Goal: Task Accomplishment & Management: Manage account settings

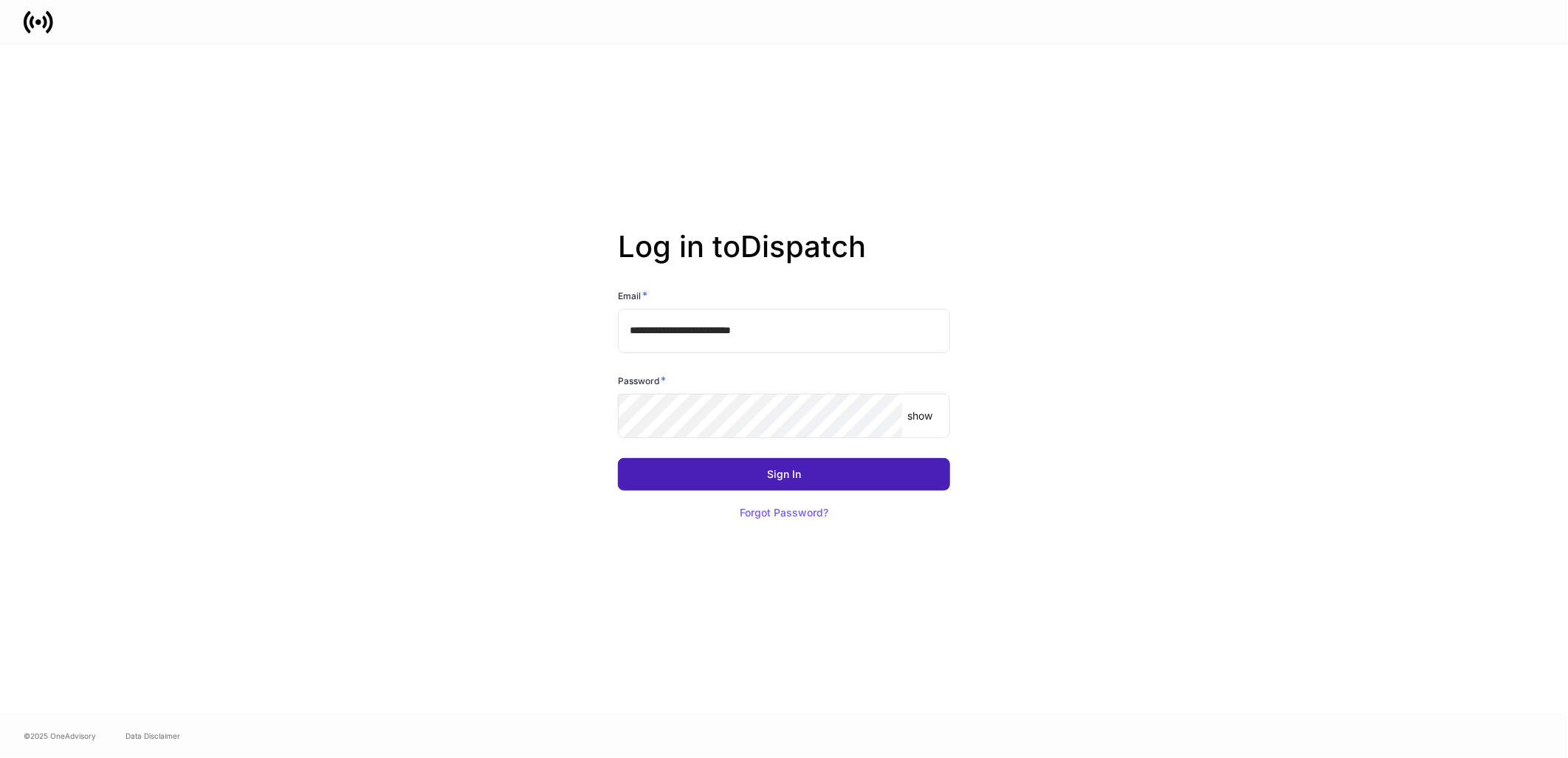
drag, startPoint x: 736, startPoint y: 485, endPoint x: 748, endPoint y: 485, distance: 12.0
click at [736, 484] on button "Sign In" at bounding box center [784, 474] width 332 height 32
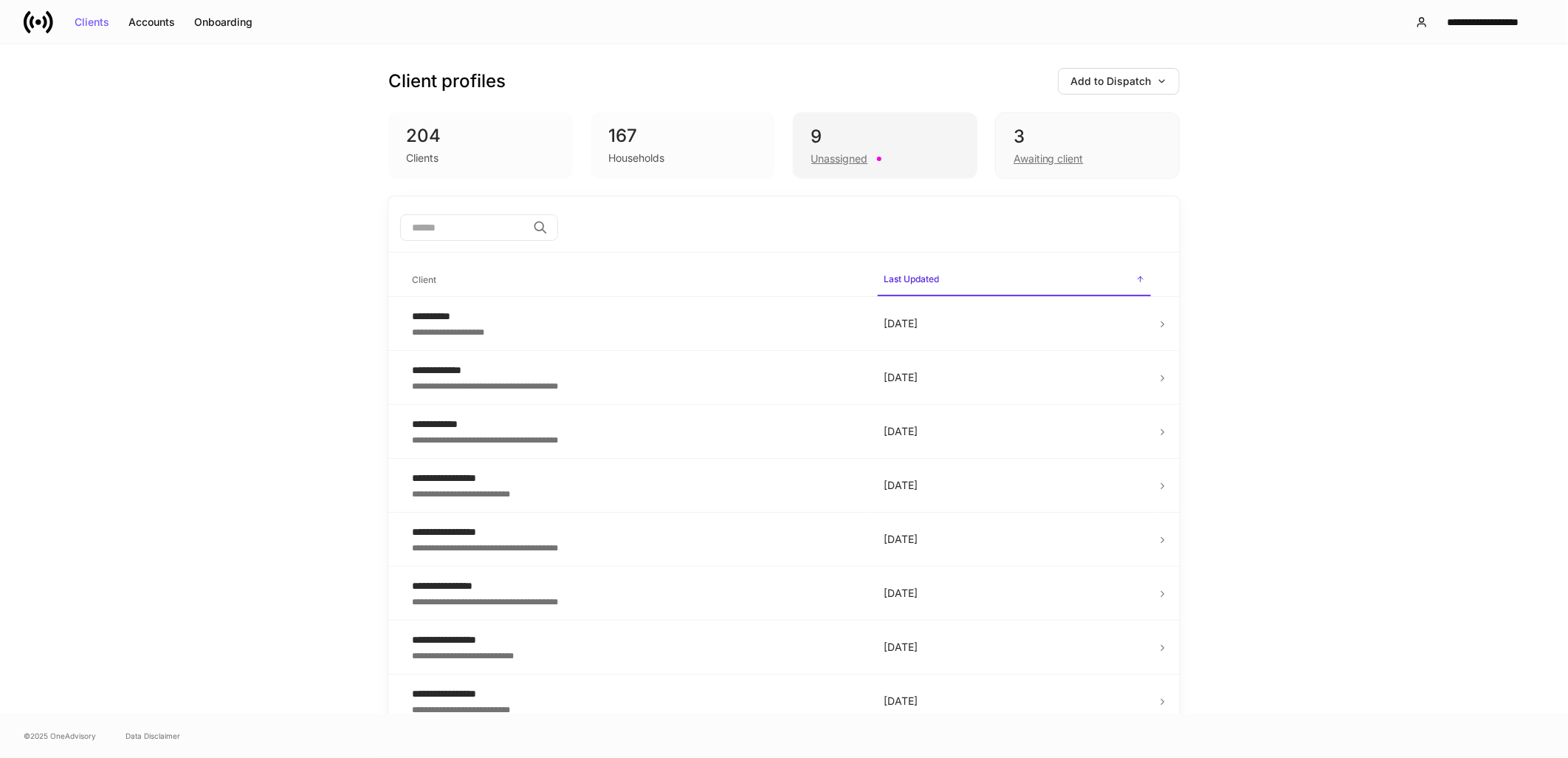
click at [839, 155] on div "Unassigned" at bounding box center [839, 158] width 57 height 14
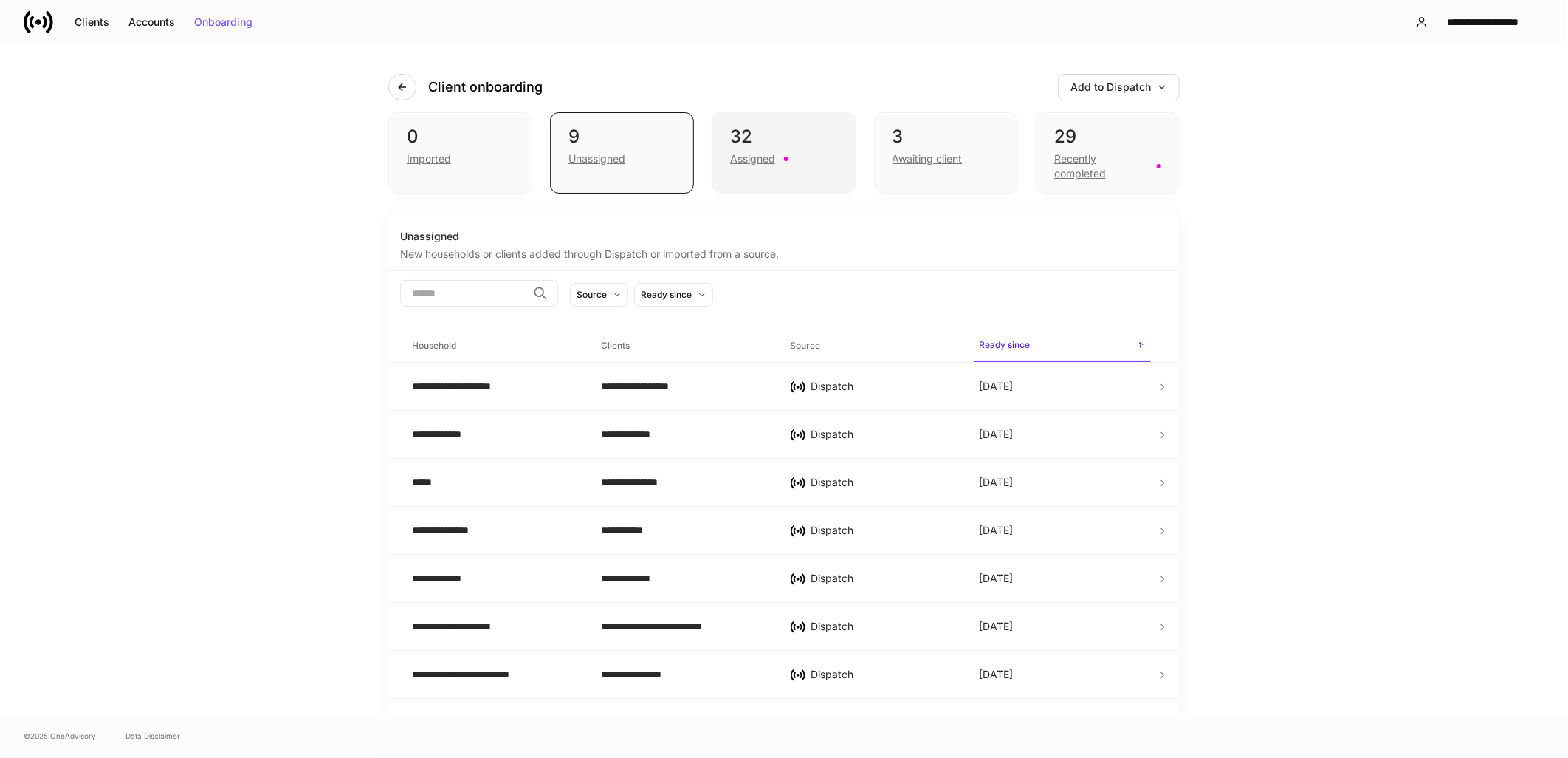
click at [763, 167] on div "32 Assigned" at bounding box center [783, 152] width 144 height 81
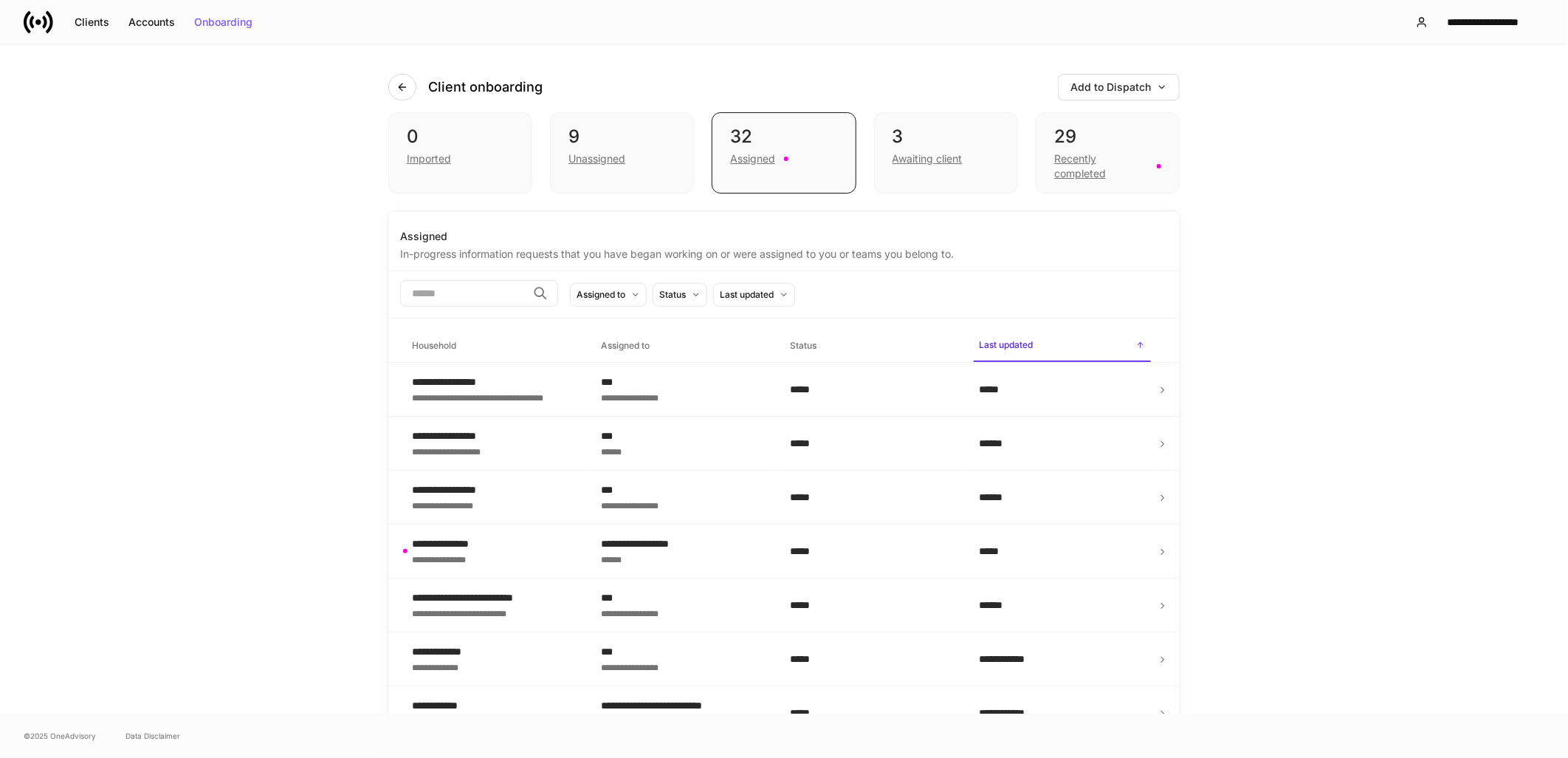
scroll to position [82, 0]
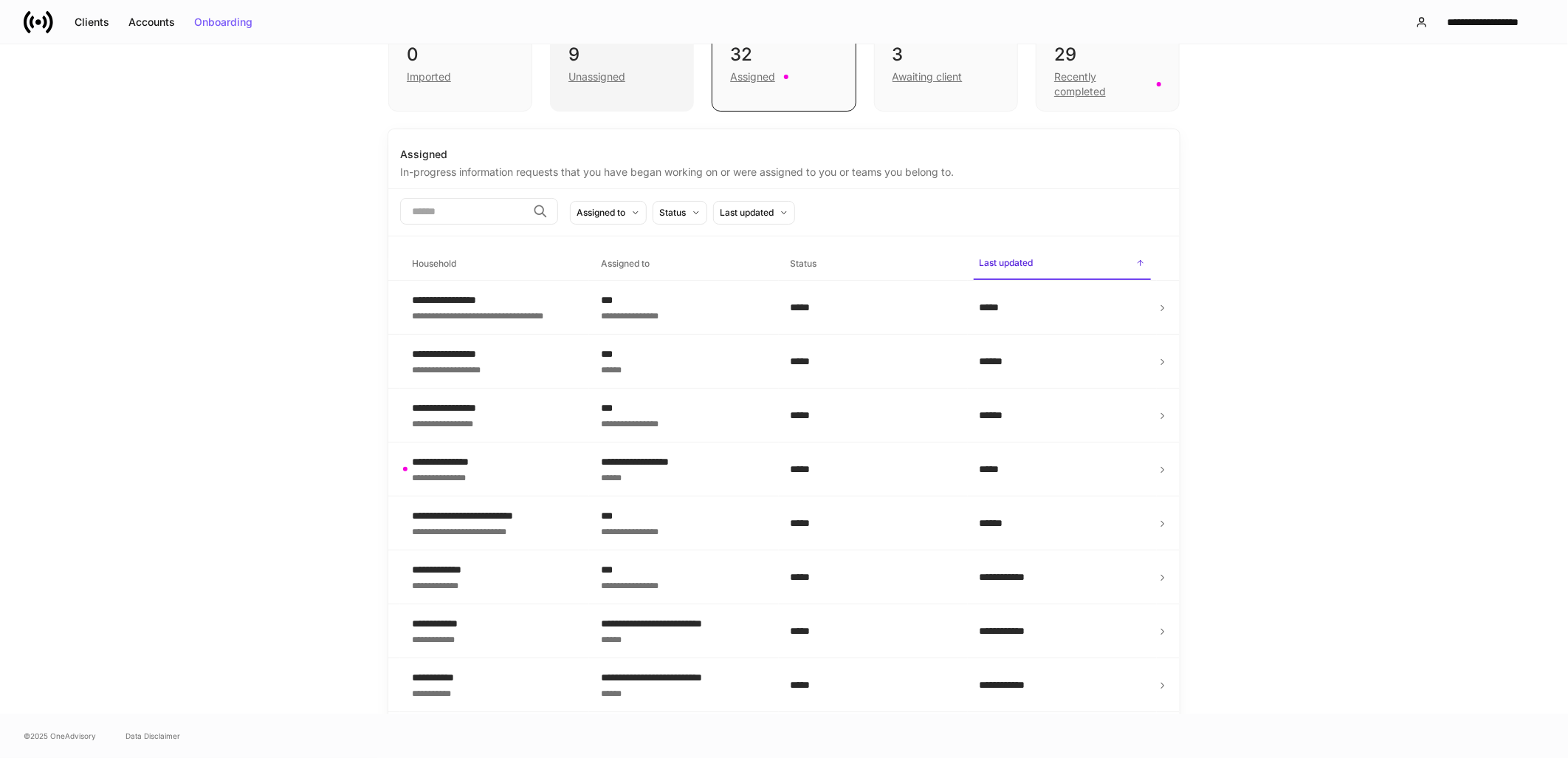
click at [596, 78] on div "Unassigned" at bounding box center [597, 77] width 57 height 14
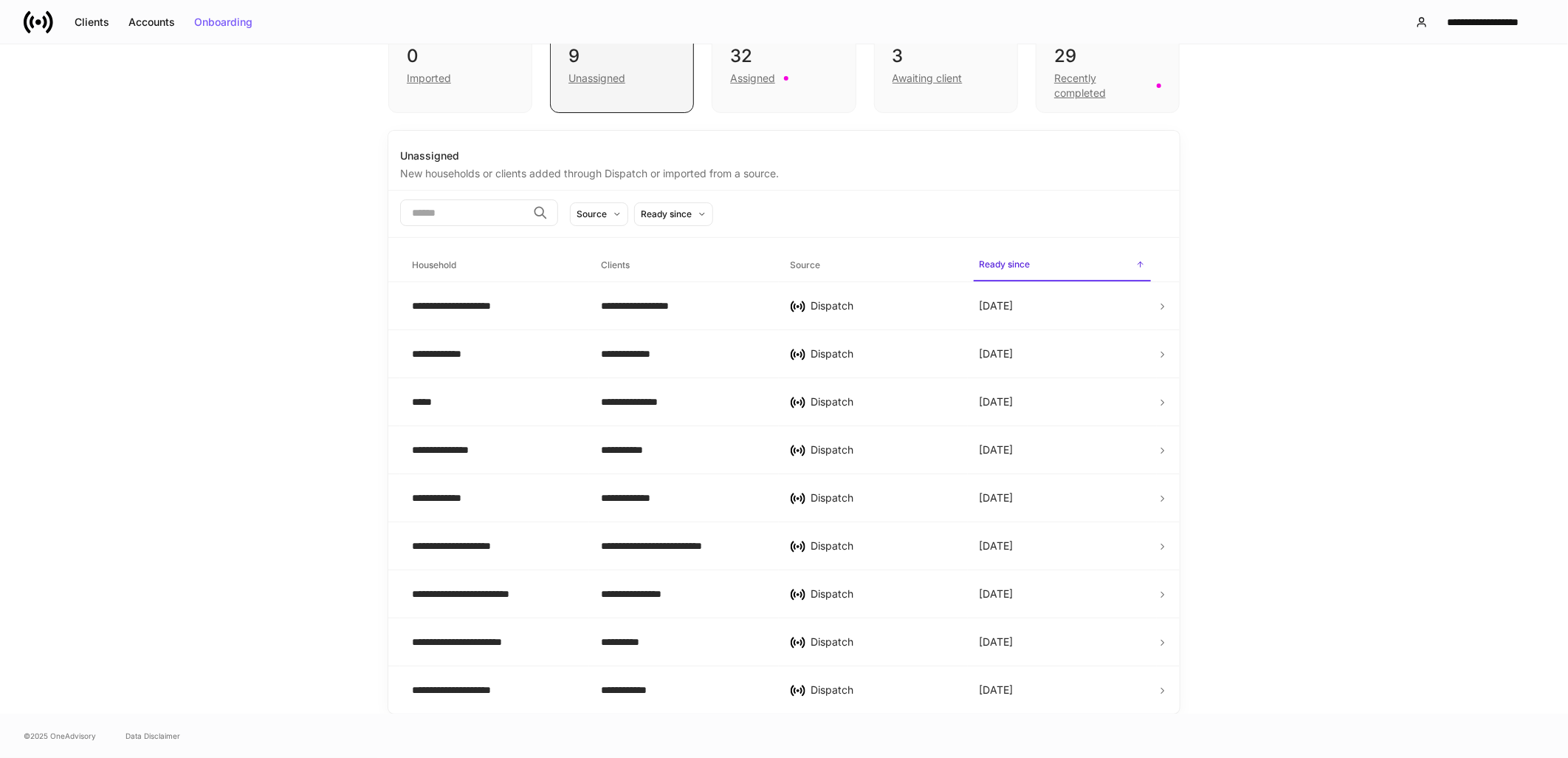
scroll to position [80, 0]
click at [775, 82] on div "Assigned" at bounding box center [784, 78] width 107 height 18
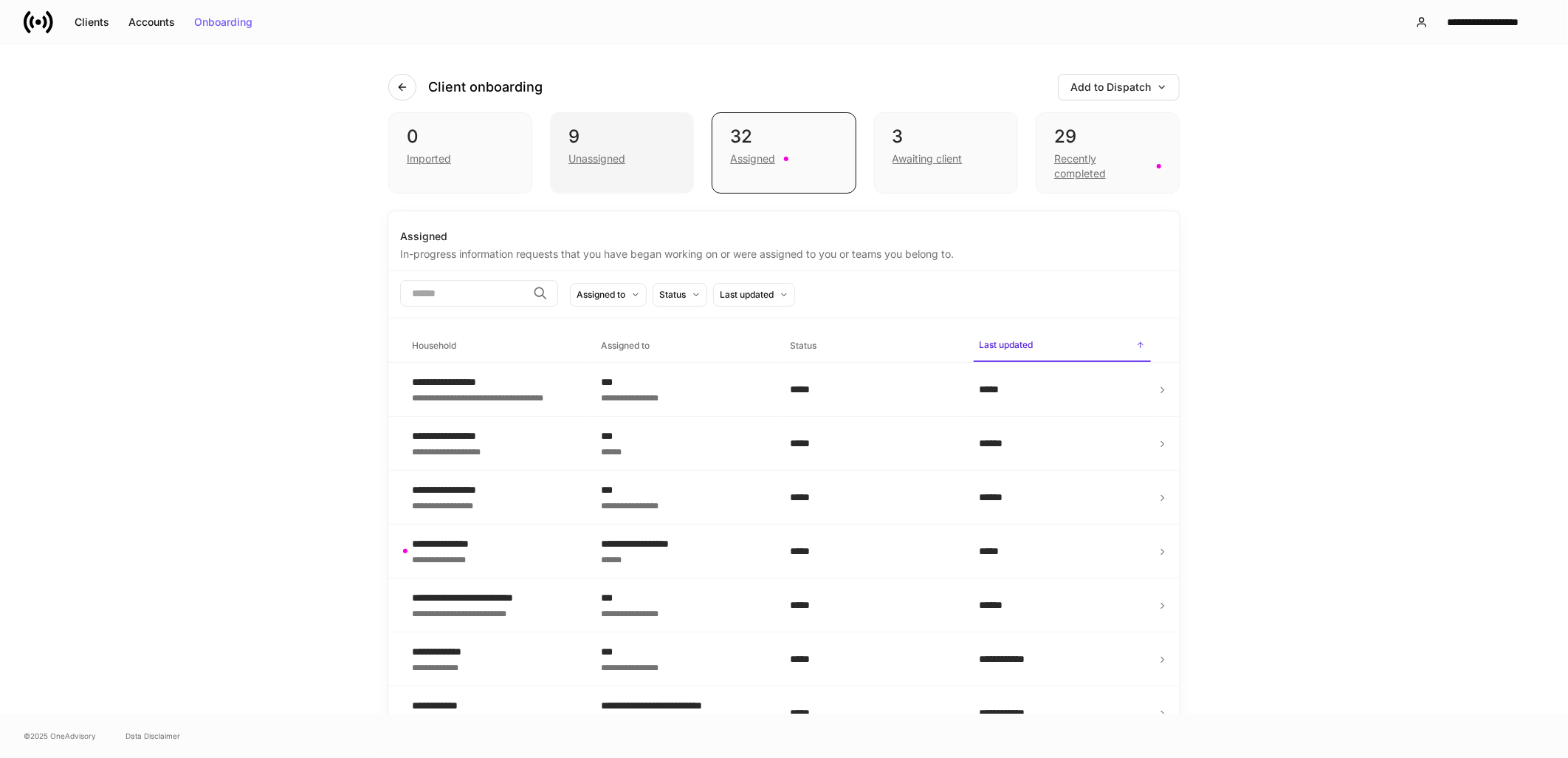
click at [609, 173] on div "9 Unassigned" at bounding box center [621, 152] width 144 height 81
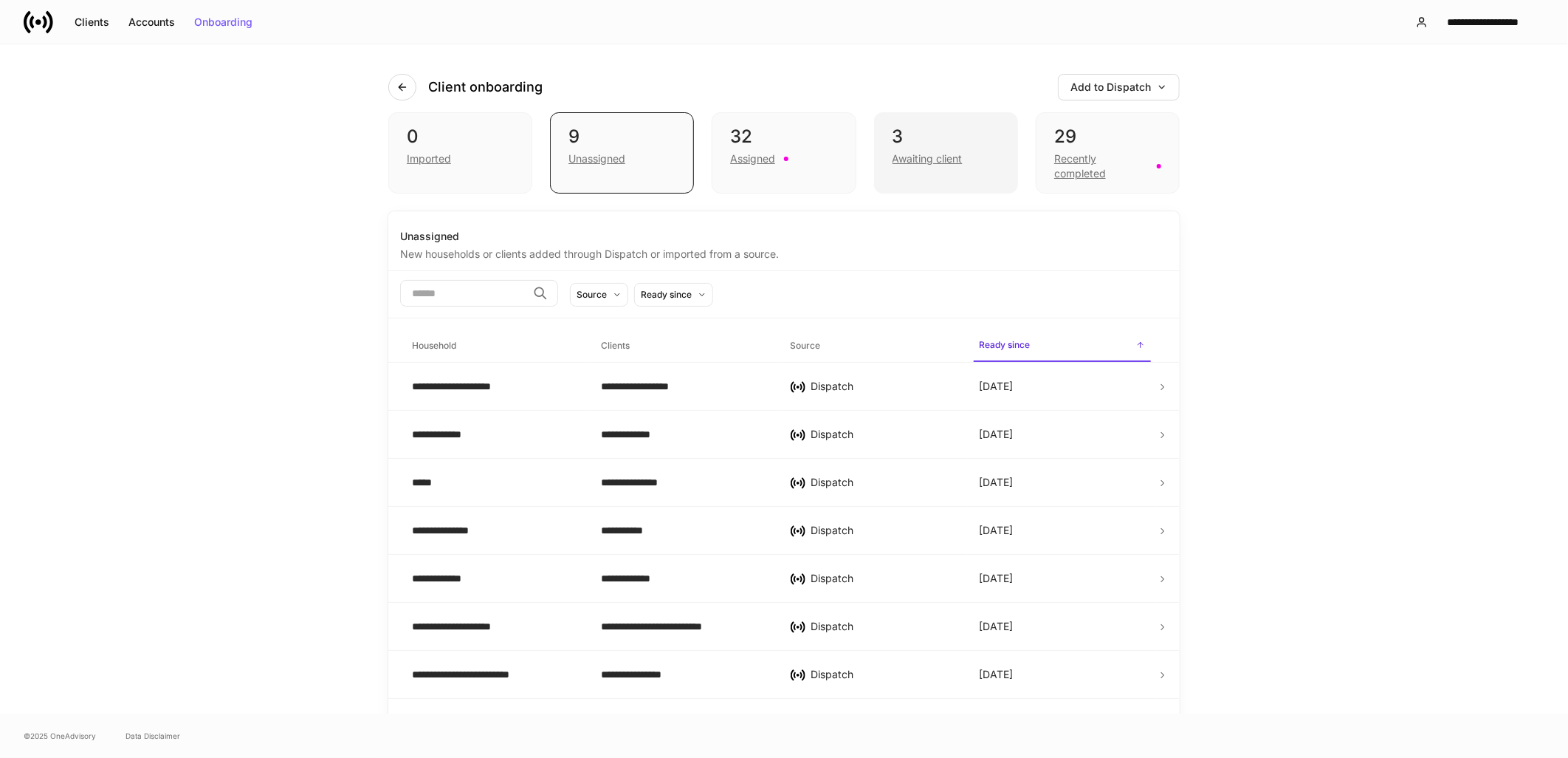
click at [931, 146] on div "3" at bounding box center [946, 137] width 107 height 24
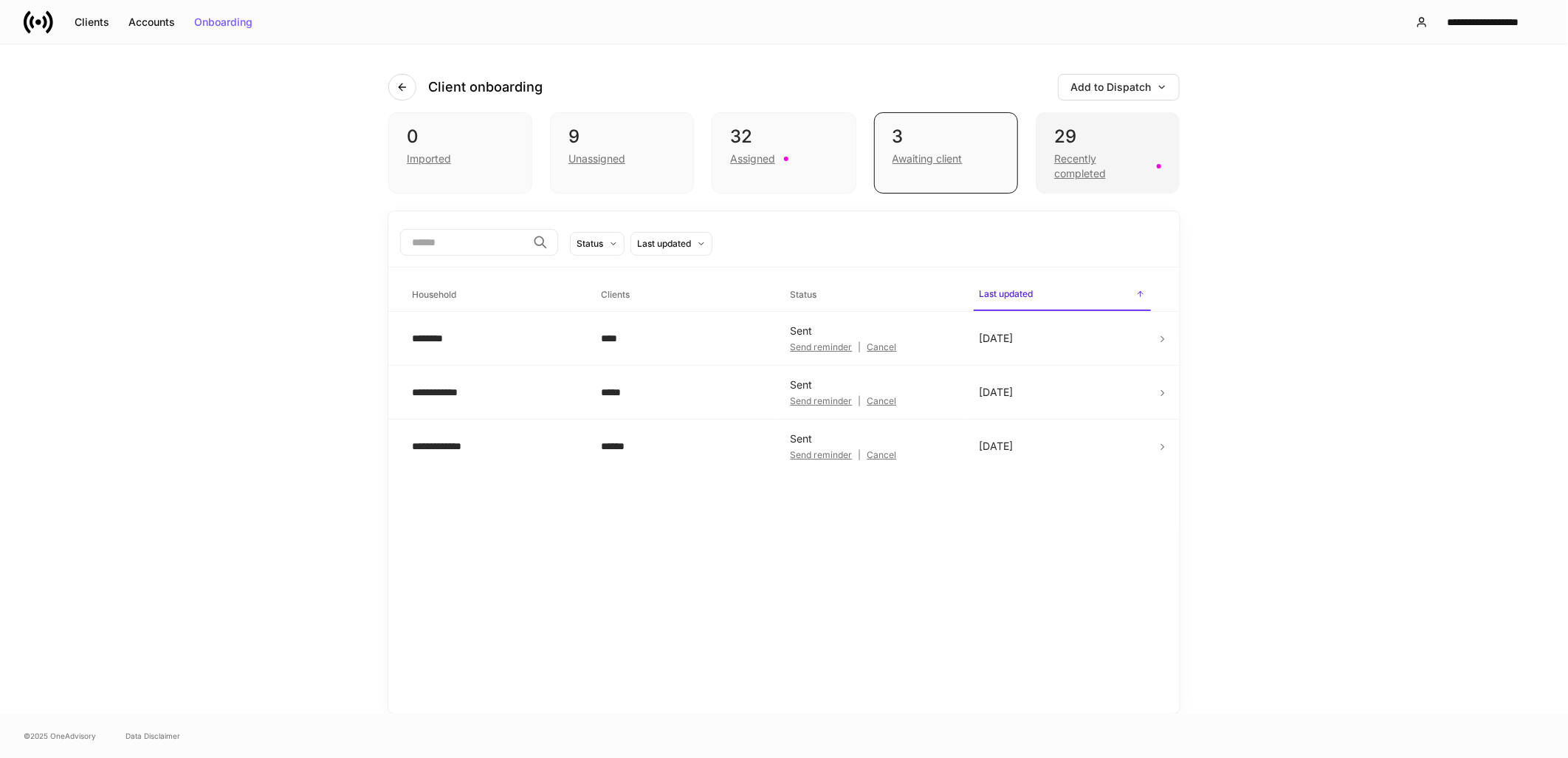
click at [1056, 153] on div "Recently completed" at bounding box center [1101, 166] width 94 height 30
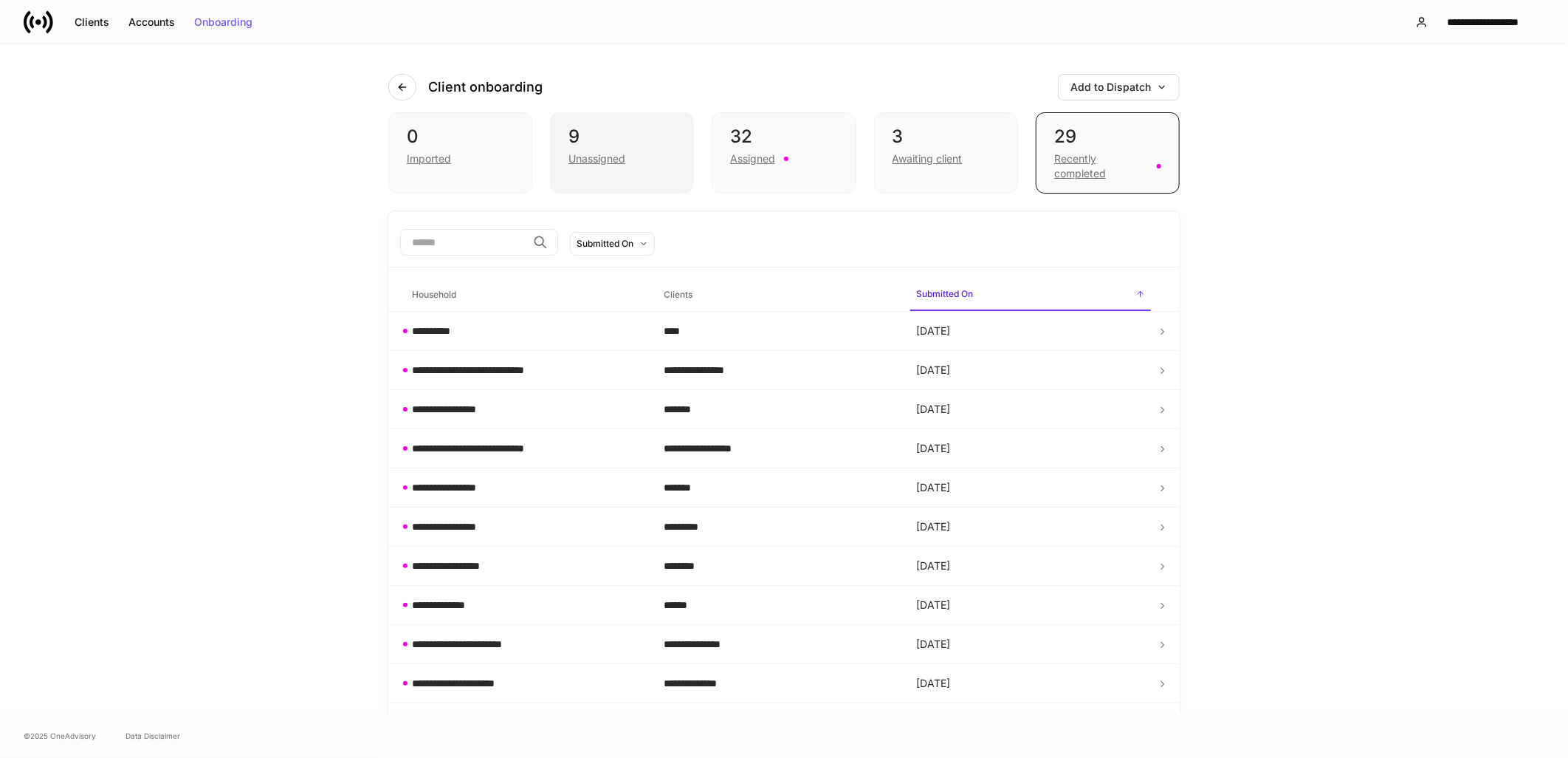
click at [572, 157] on div "Unassigned" at bounding box center [597, 158] width 57 height 14
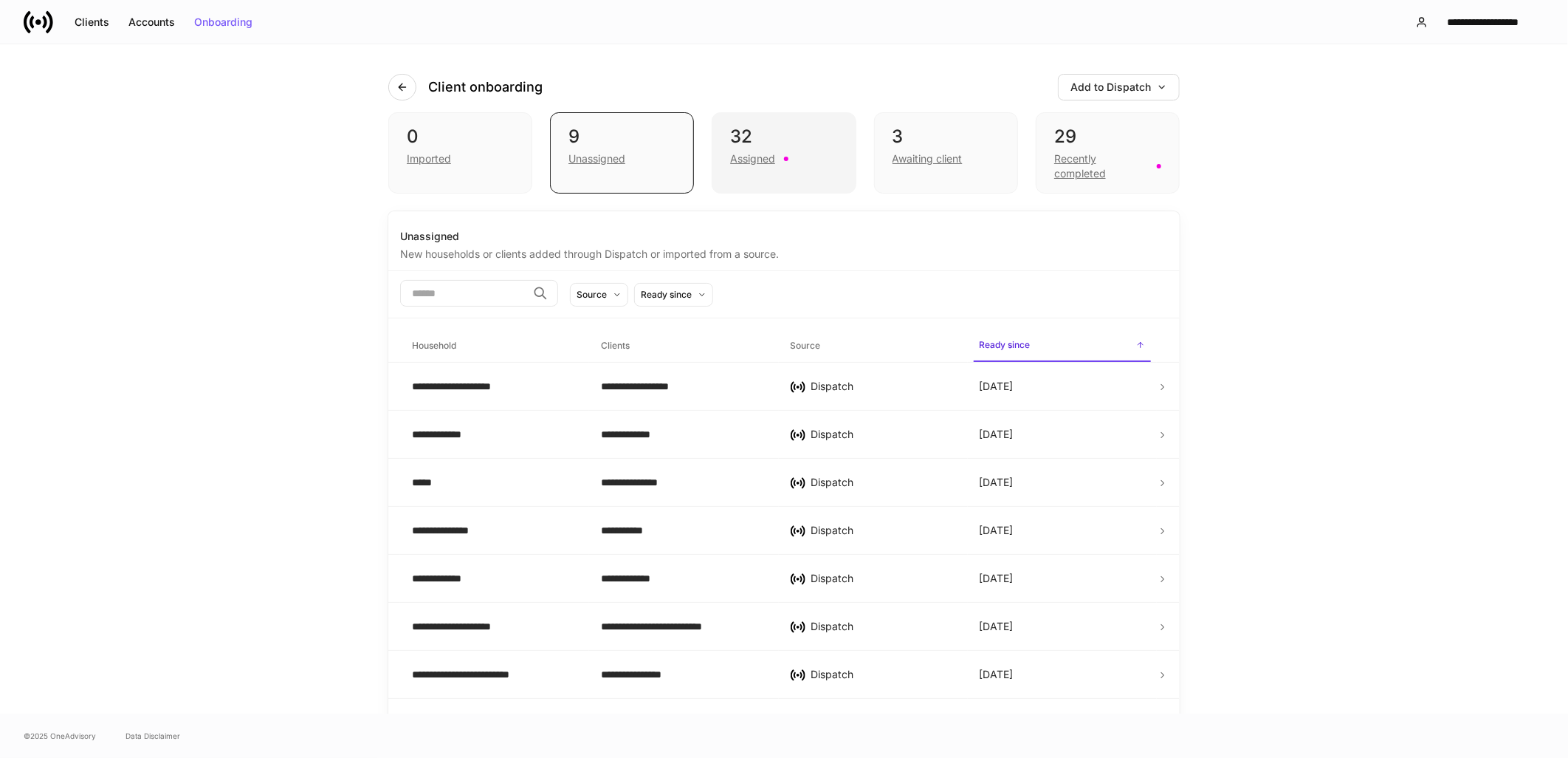
click at [724, 166] on div "32 Assigned" at bounding box center [783, 152] width 144 height 81
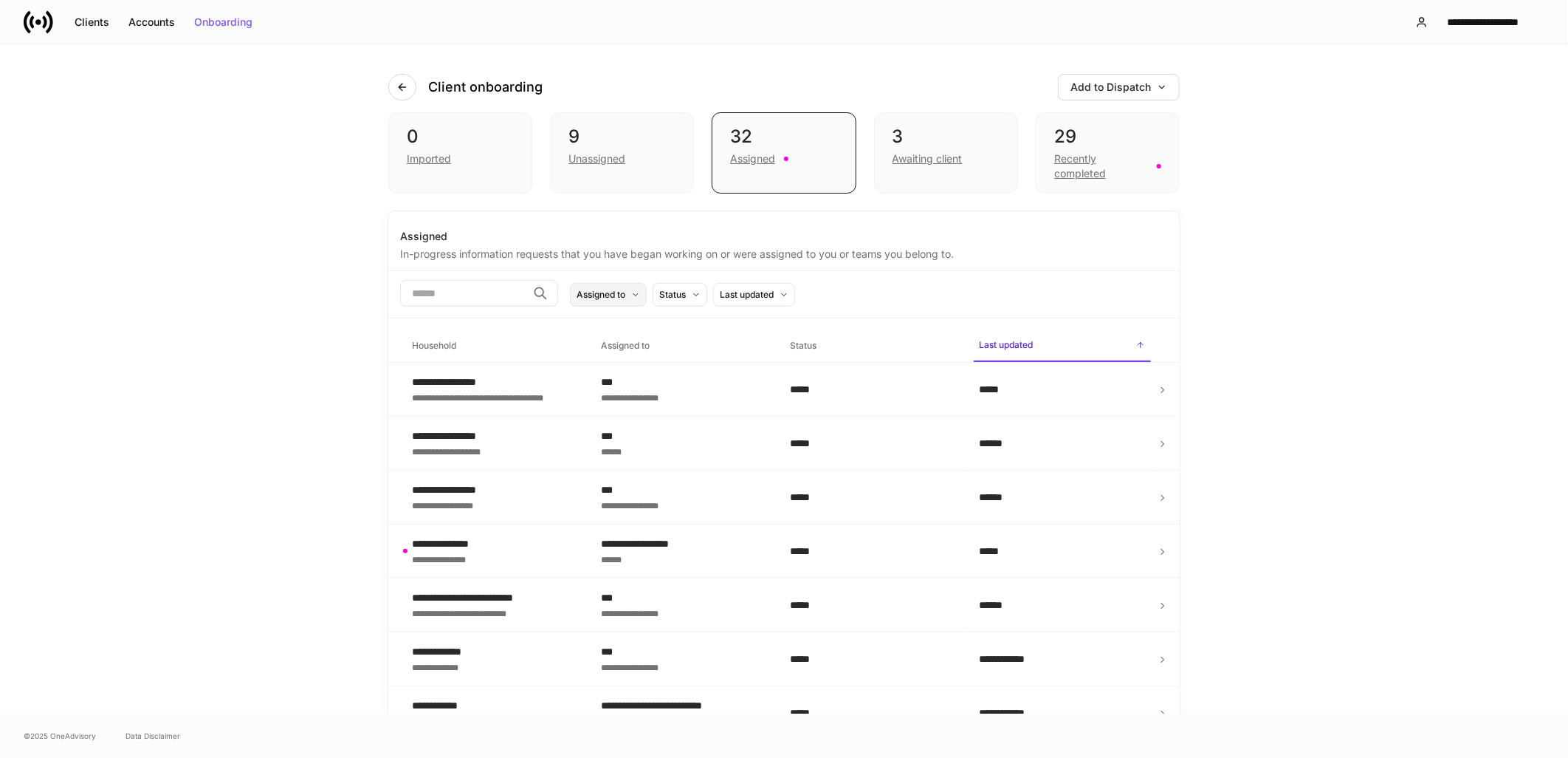
click at [625, 291] on div "Assigned to" at bounding box center [600, 294] width 49 height 14
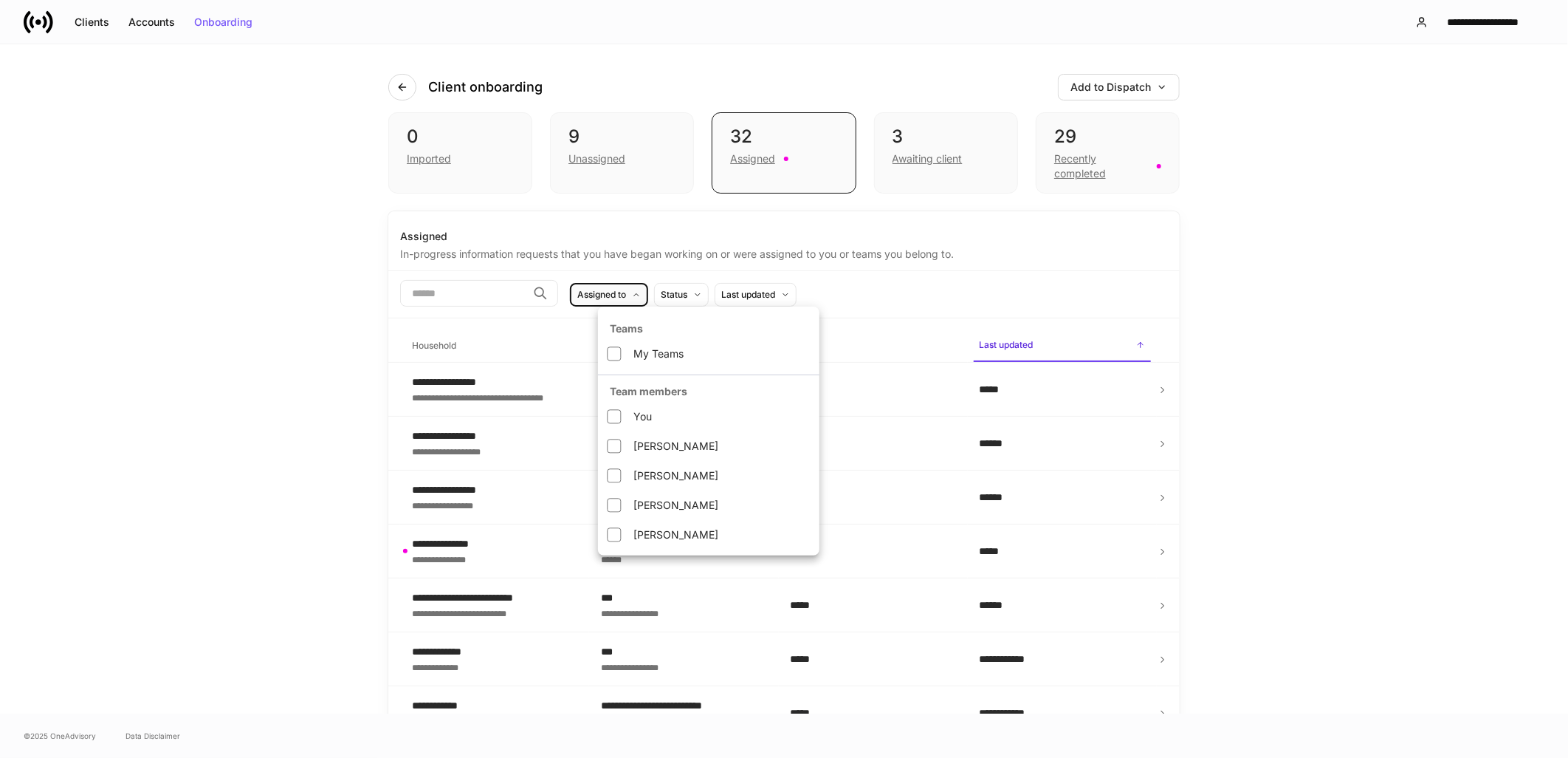
click at [653, 449] on li "[PERSON_NAME]" at bounding box center [708, 445] width 221 height 30
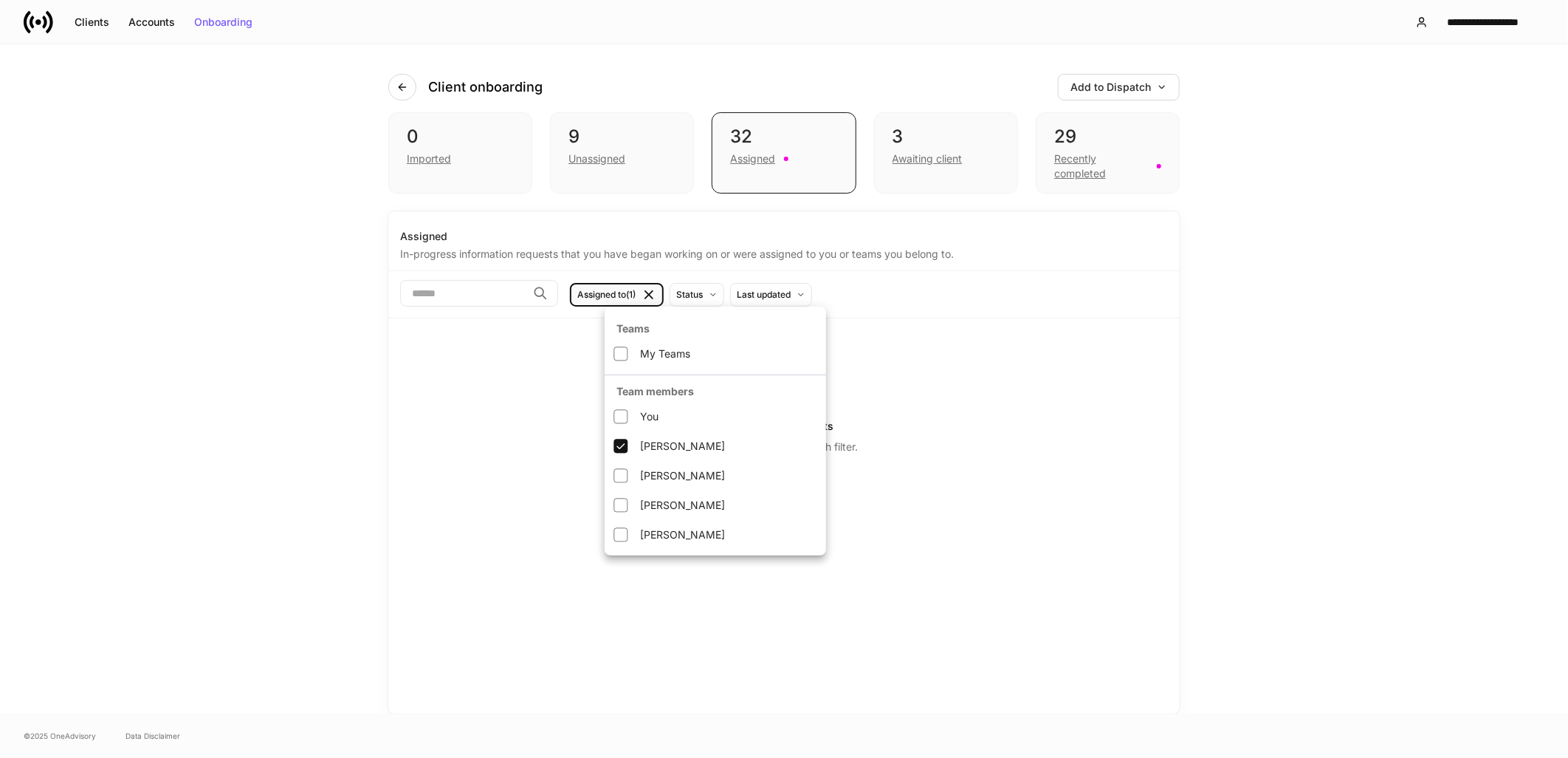
click at [655, 449] on li "[PERSON_NAME]" at bounding box center [715, 445] width 221 height 30
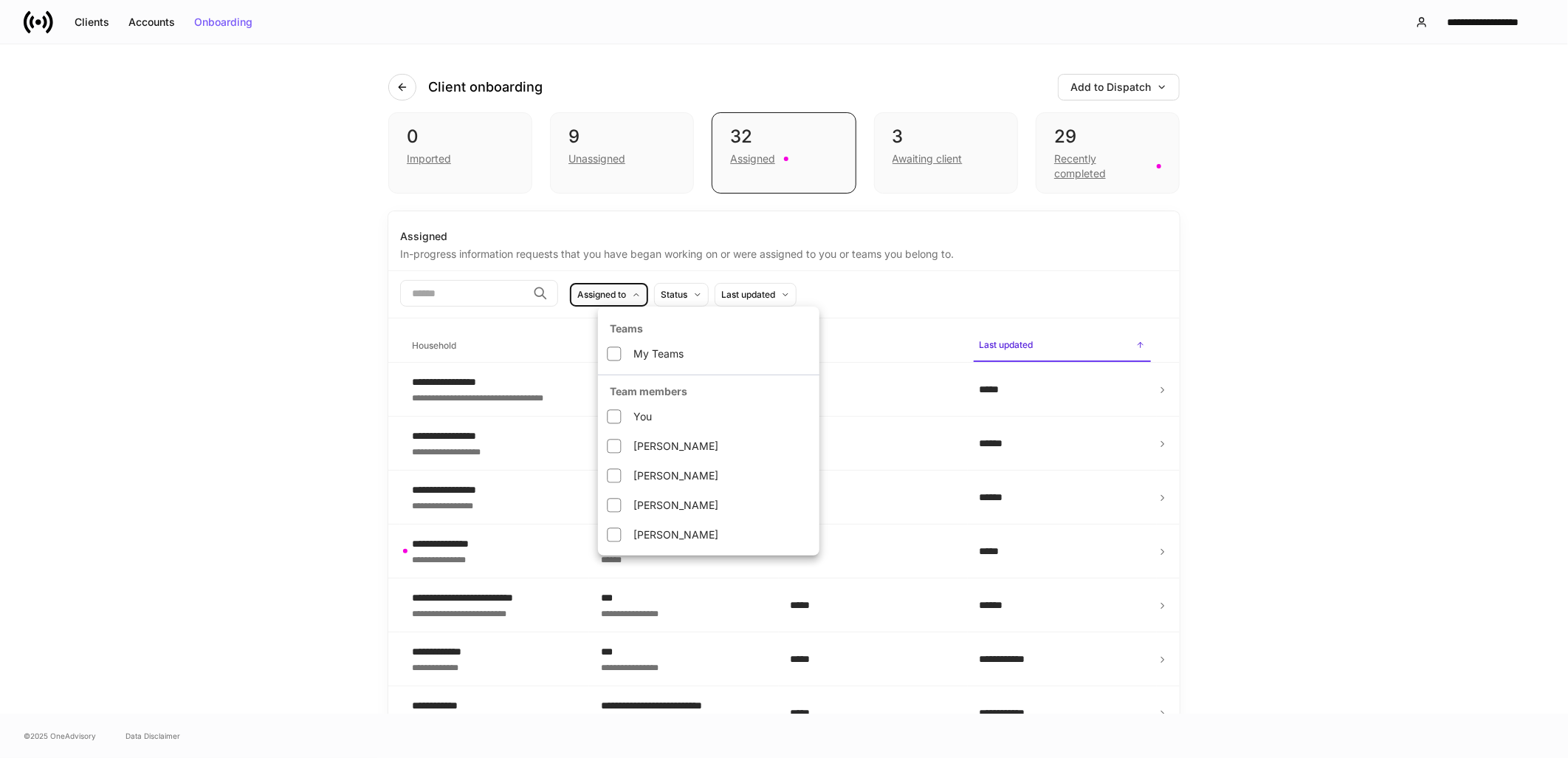
click at [661, 359] on li "My Teams" at bounding box center [708, 353] width 221 height 30
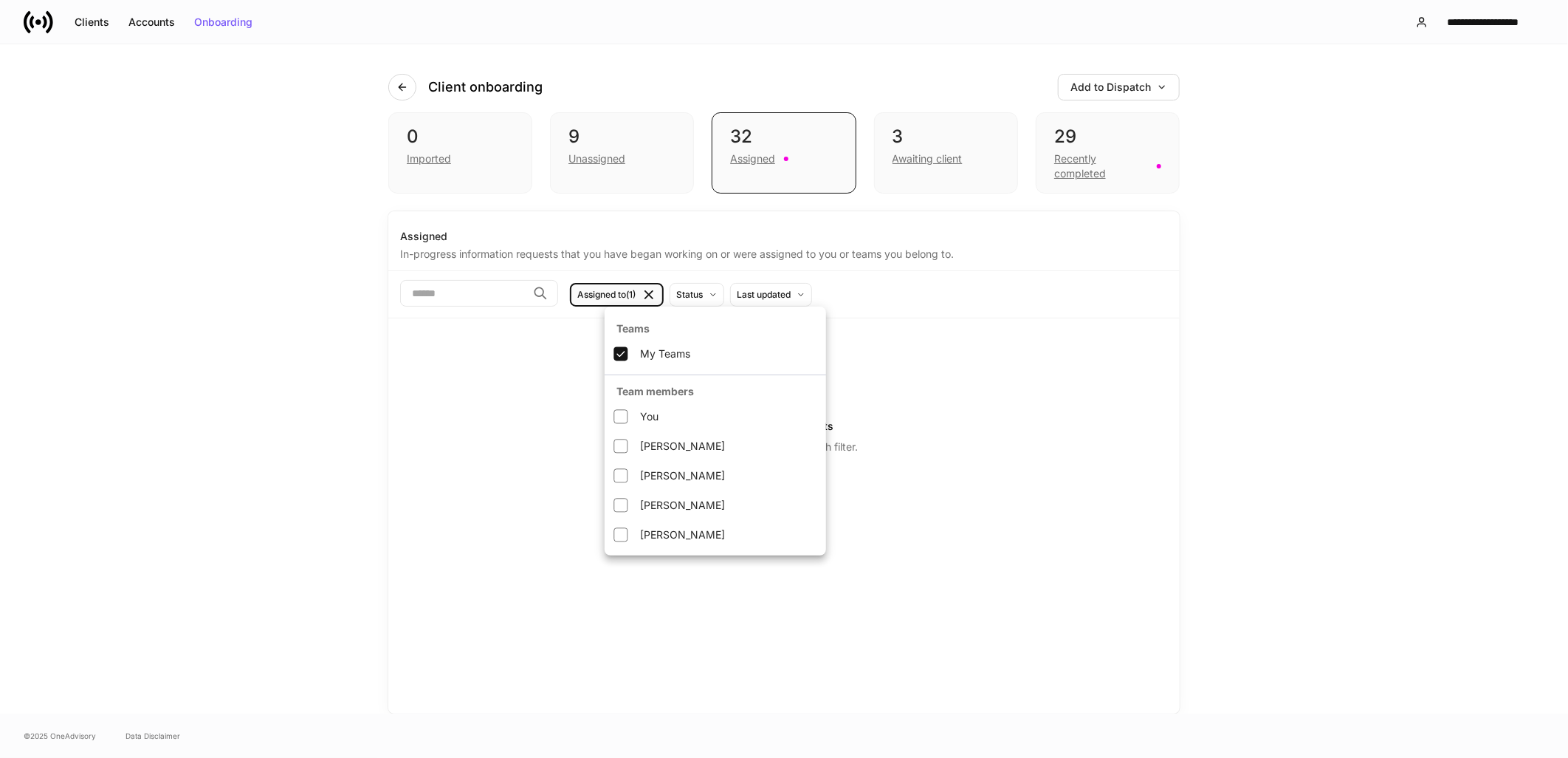
click at [661, 359] on li "My Teams" at bounding box center [715, 353] width 221 height 30
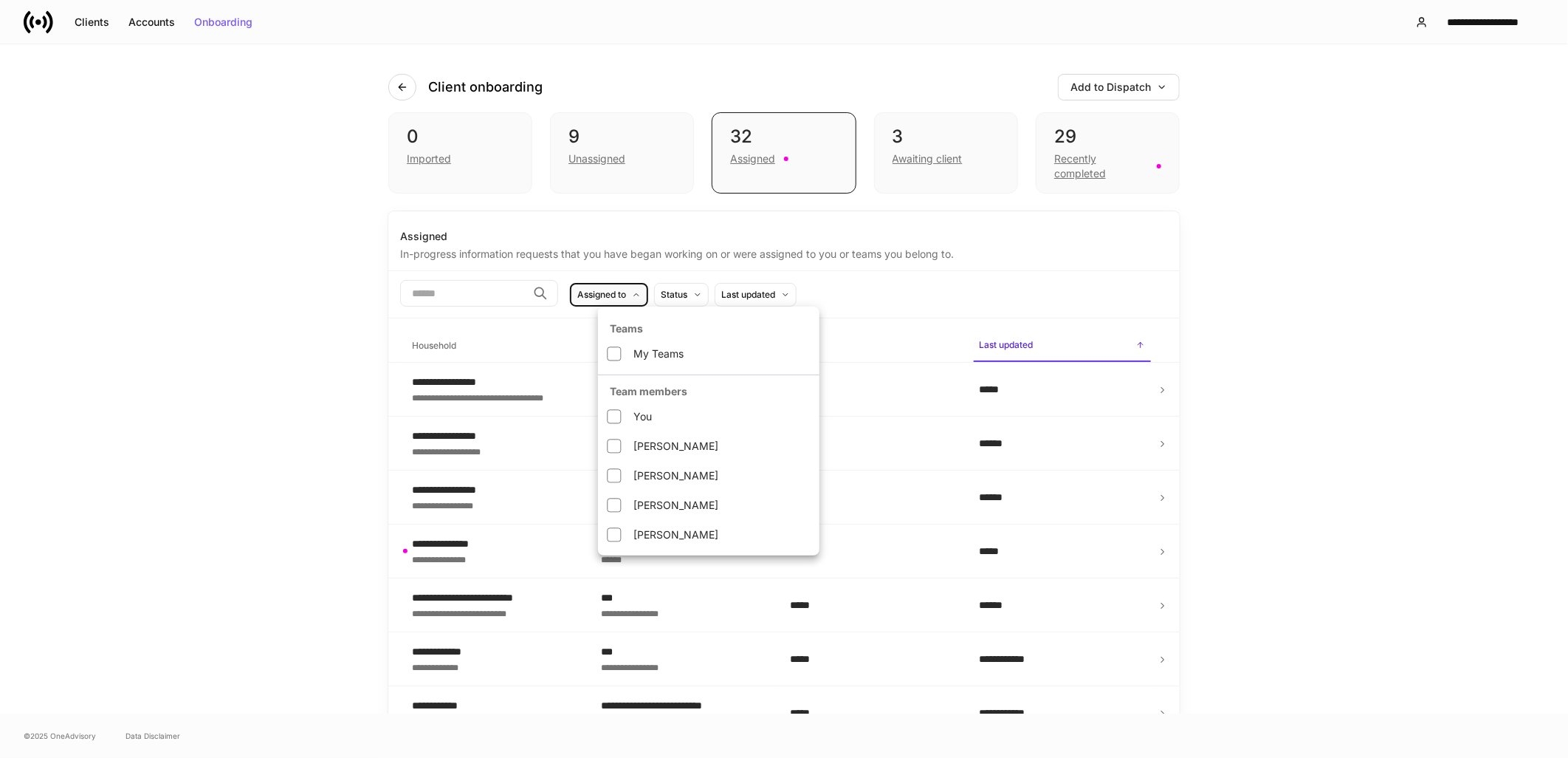
click at [253, 430] on div at bounding box center [784, 379] width 1568 height 758
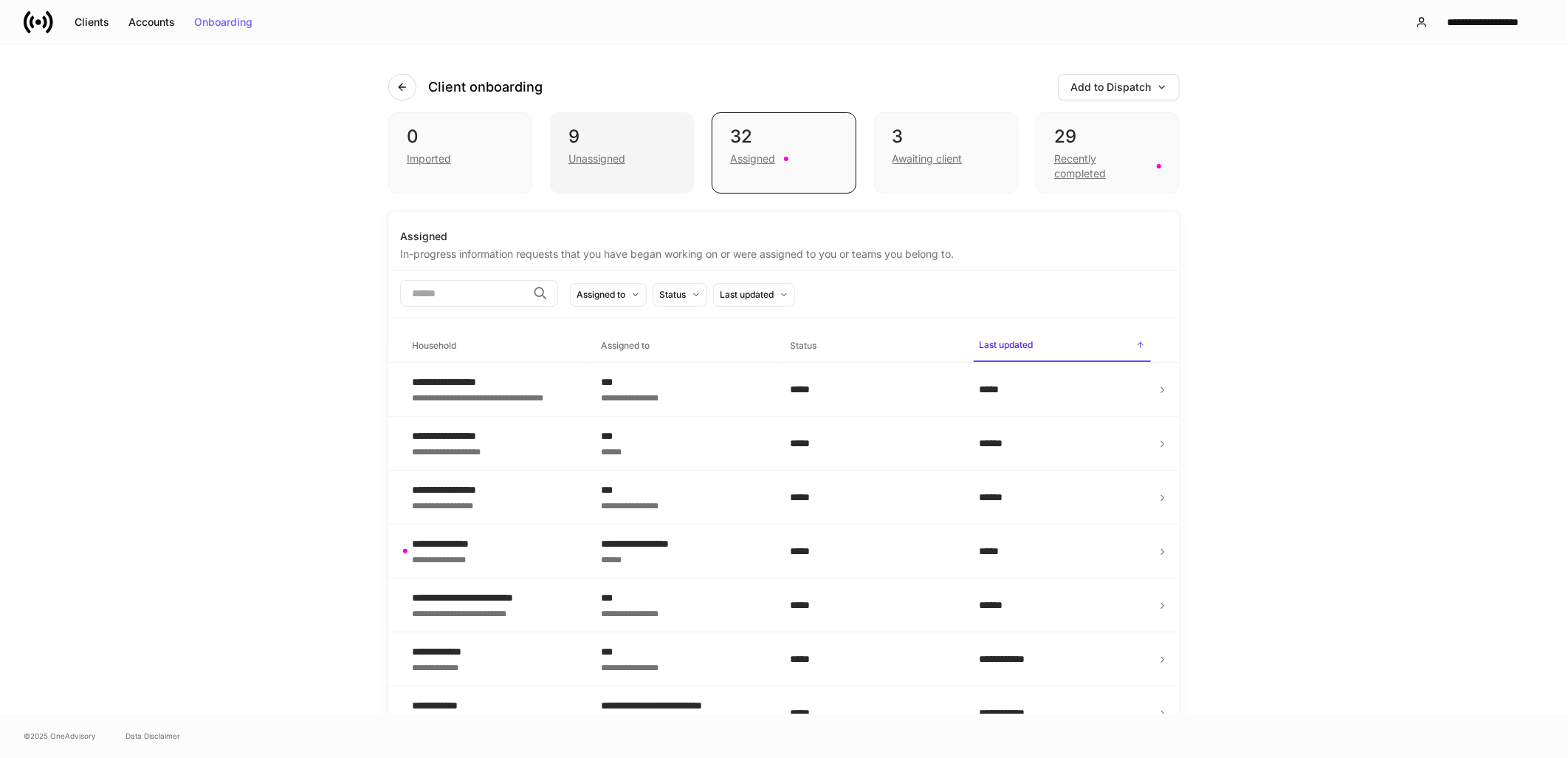
click at [577, 153] on div "Unassigned" at bounding box center [597, 158] width 57 height 14
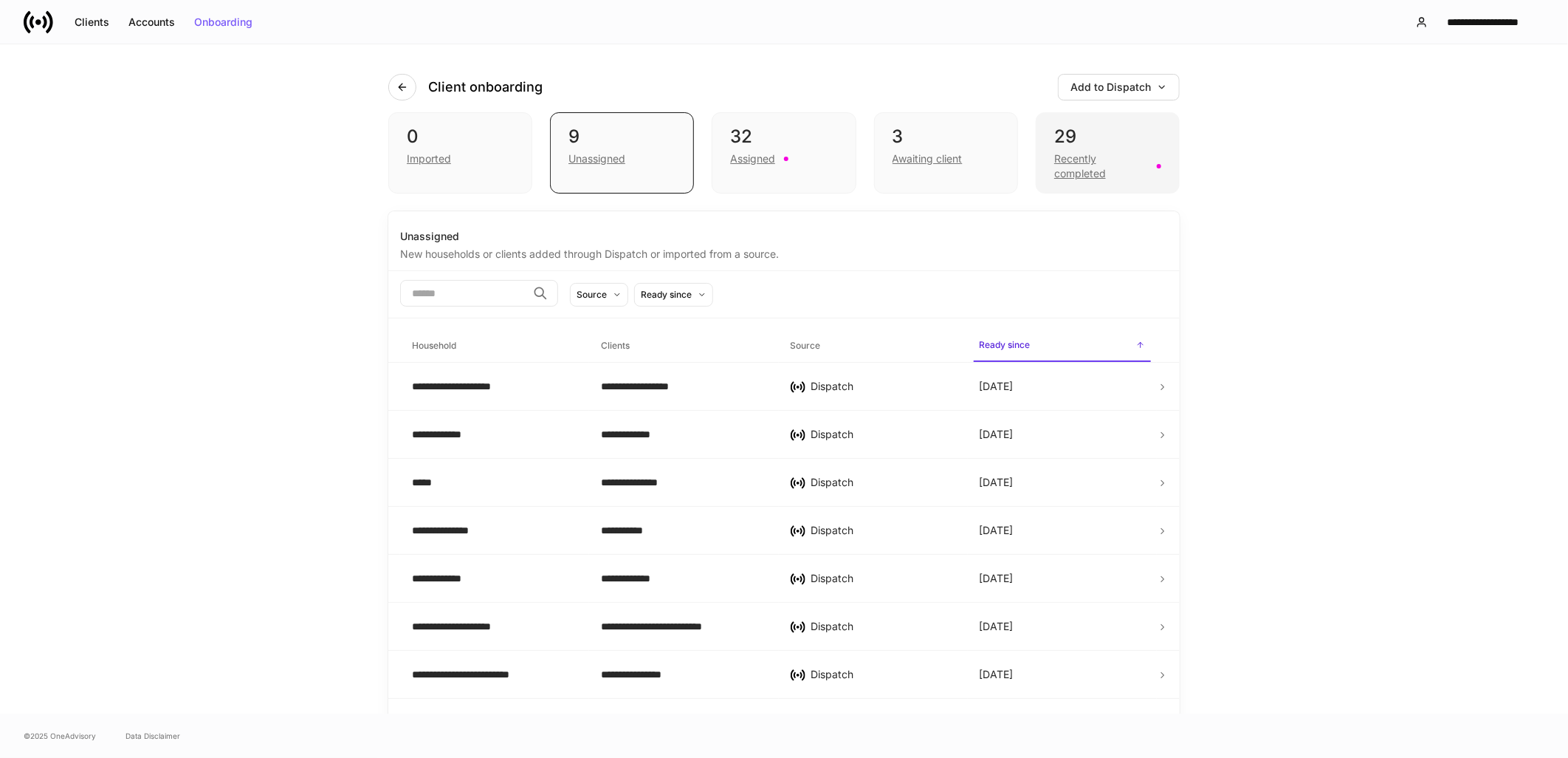
click at [1086, 175] on div "Recently completed" at bounding box center [1101, 166] width 94 height 30
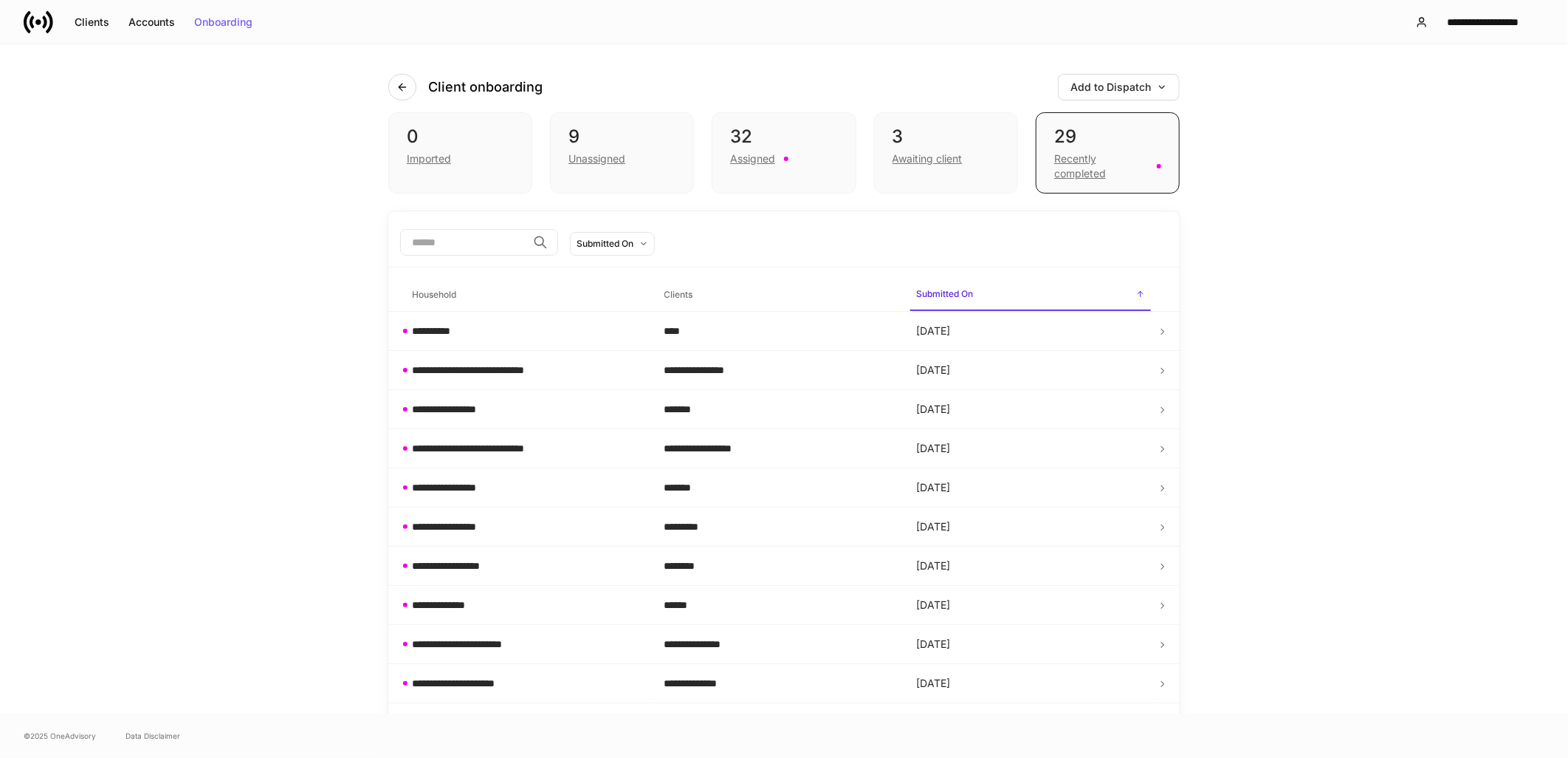
click at [263, 335] on div "**********" at bounding box center [784, 379] width 1568 height 669
click at [748, 141] on div "32" at bounding box center [784, 137] width 107 height 24
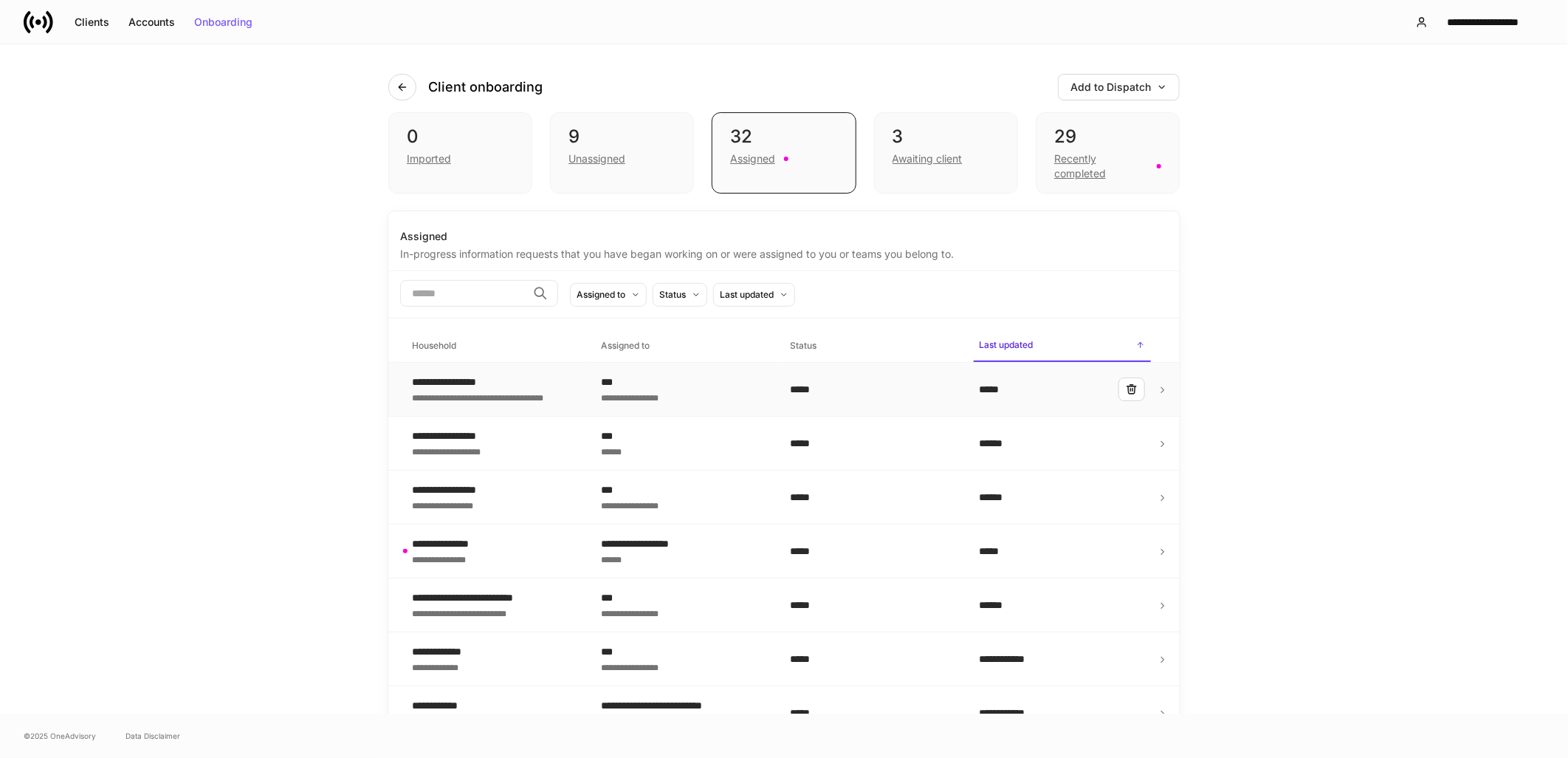
click at [509, 382] on div "**********" at bounding box center [491, 382] width 158 height 14
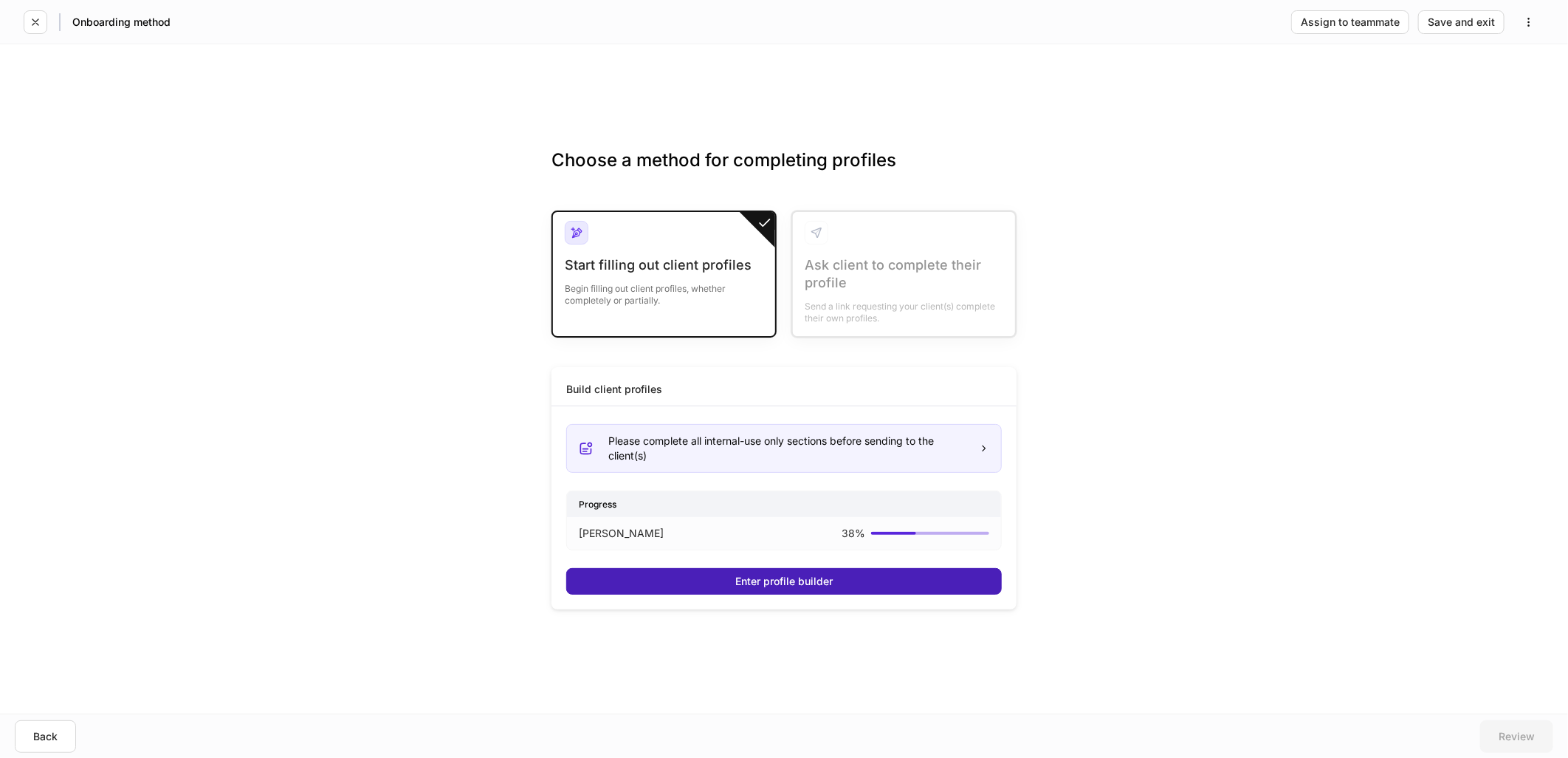
click at [685, 574] on button "Enter profile builder" at bounding box center [784, 581] width 436 height 26
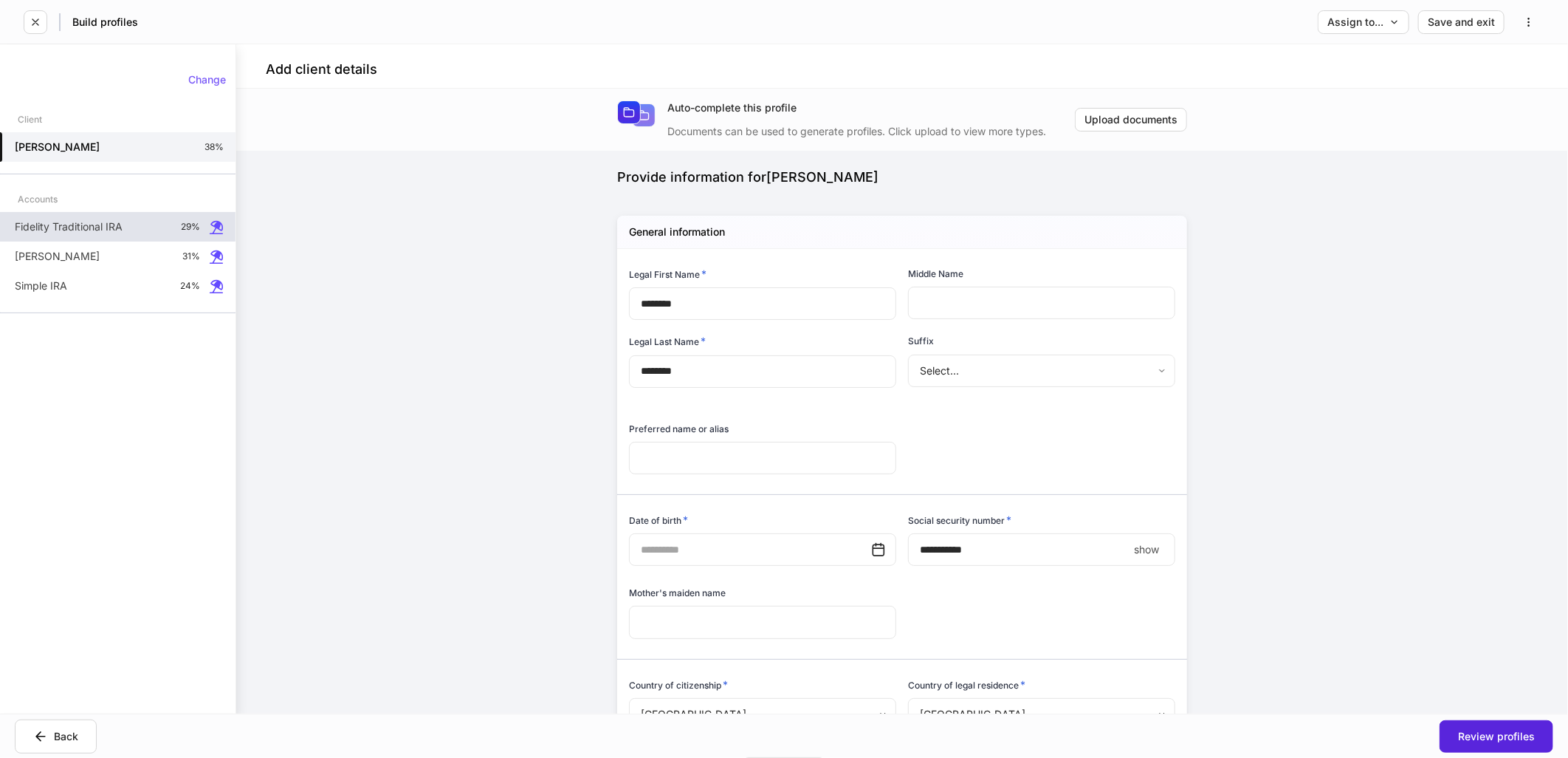
click at [107, 235] on div "Fidelity Traditional IRA 29%" at bounding box center [117, 227] width 236 height 30
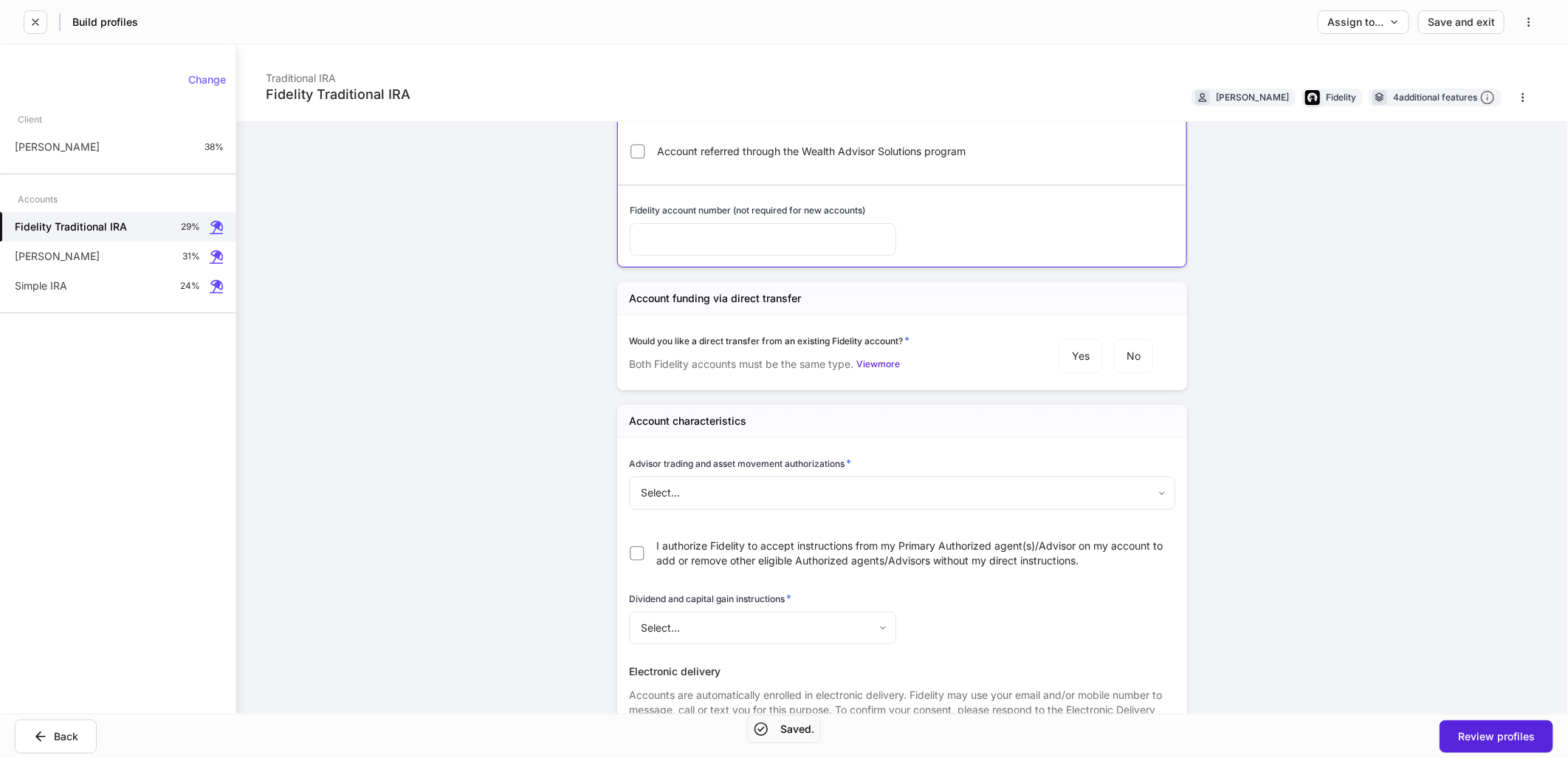
scroll to position [328, 0]
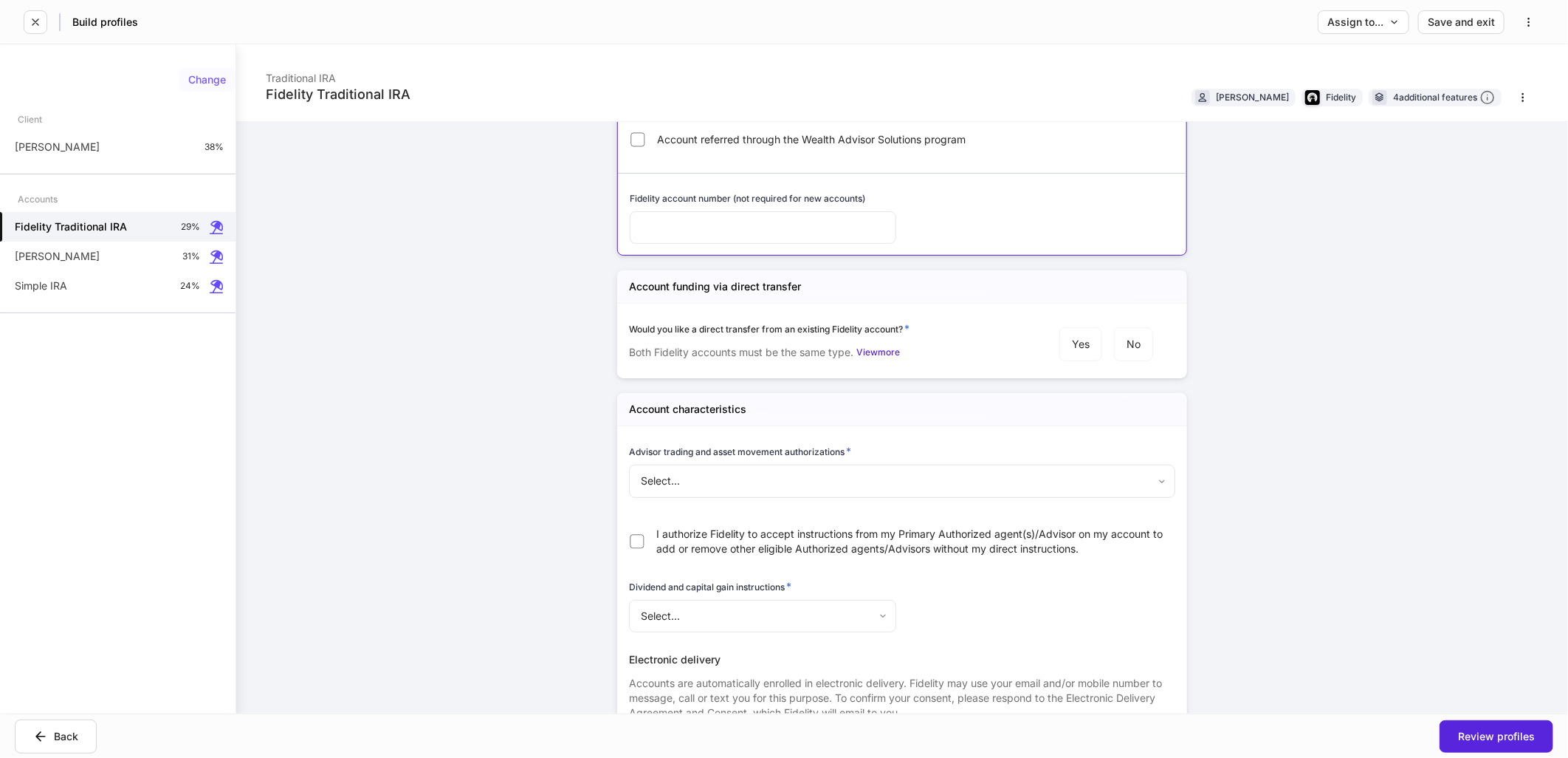
click at [210, 84] on button "Change" at bounding box center [207, 80] width 57 height 24
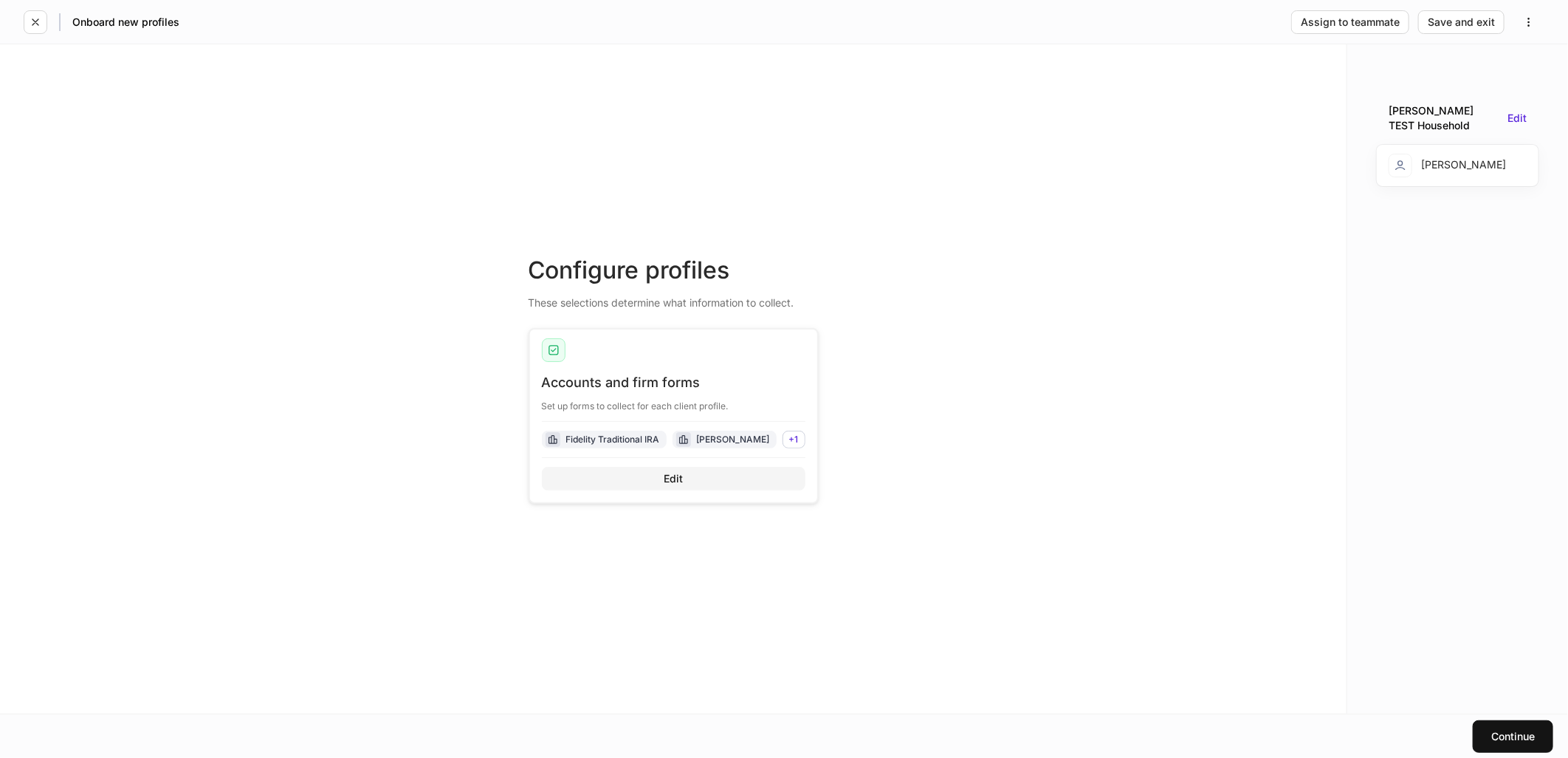
click at [672, 480] on div "Edit" at bounding box center [673, 479] width 20 height 10
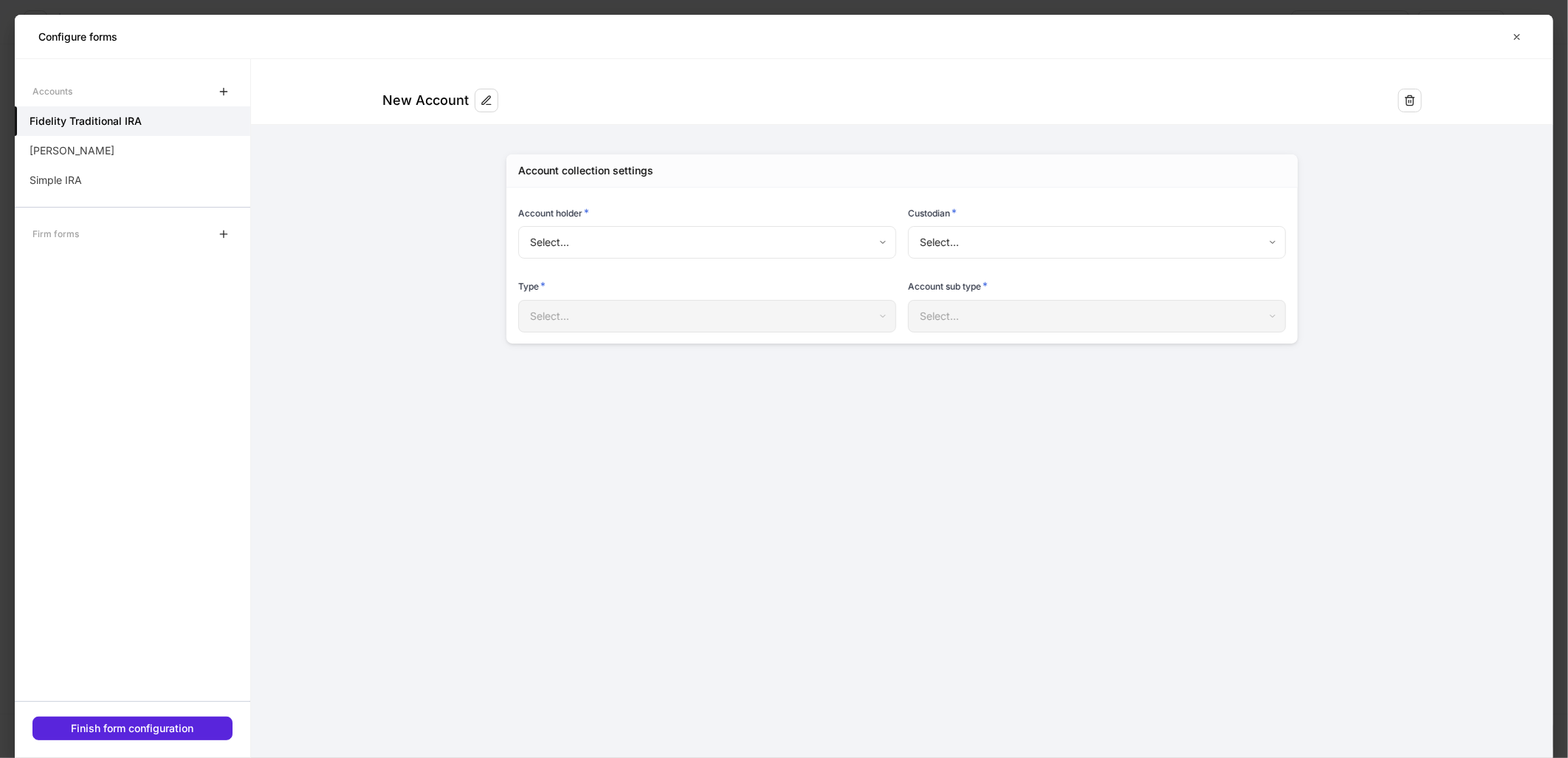
type input "**********"
type input "********"
type input "***"
type input "********"
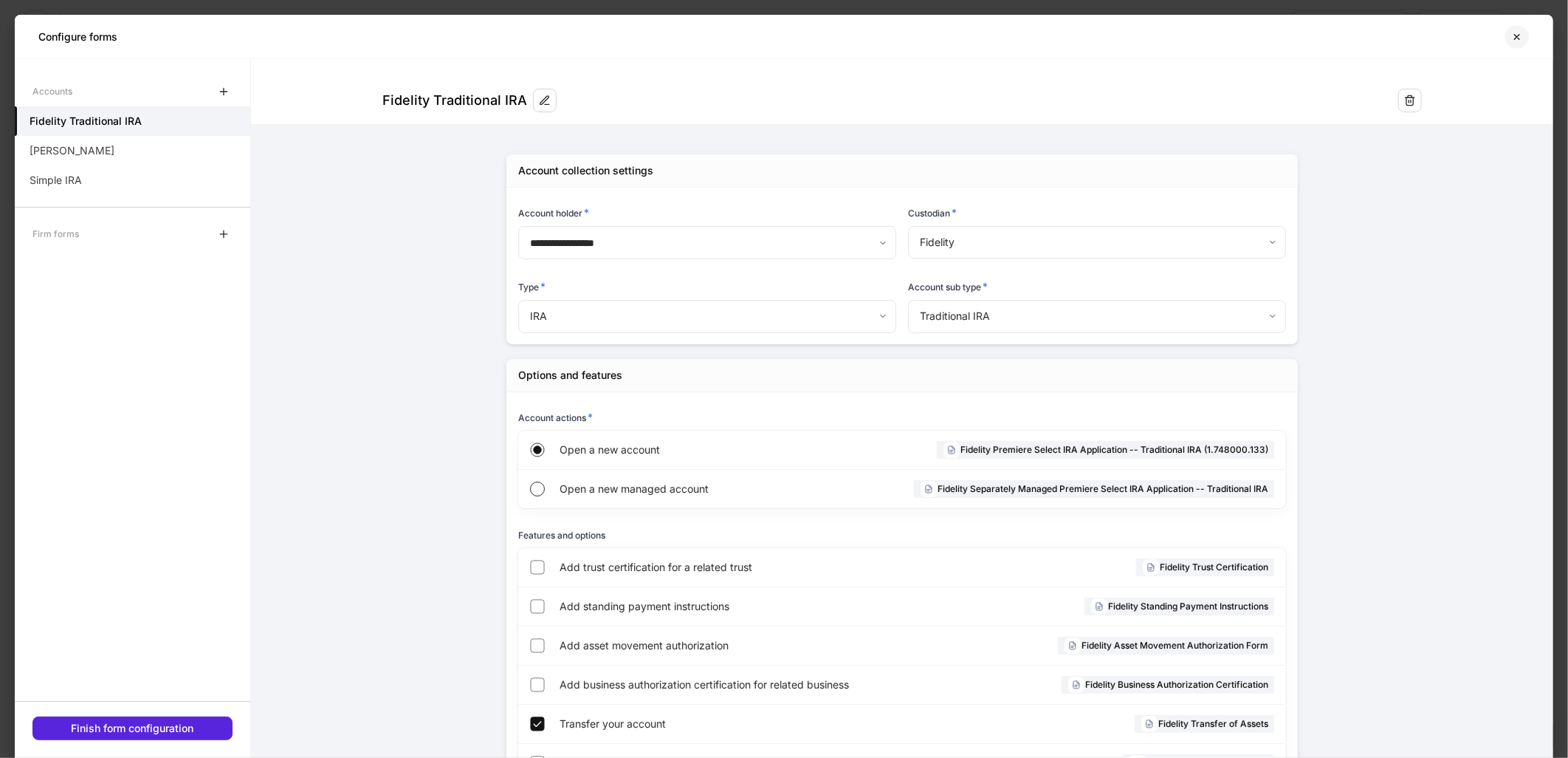
click at [1514, 37] on icon "button" at bounding box center [1517, 37] width 12 height 12
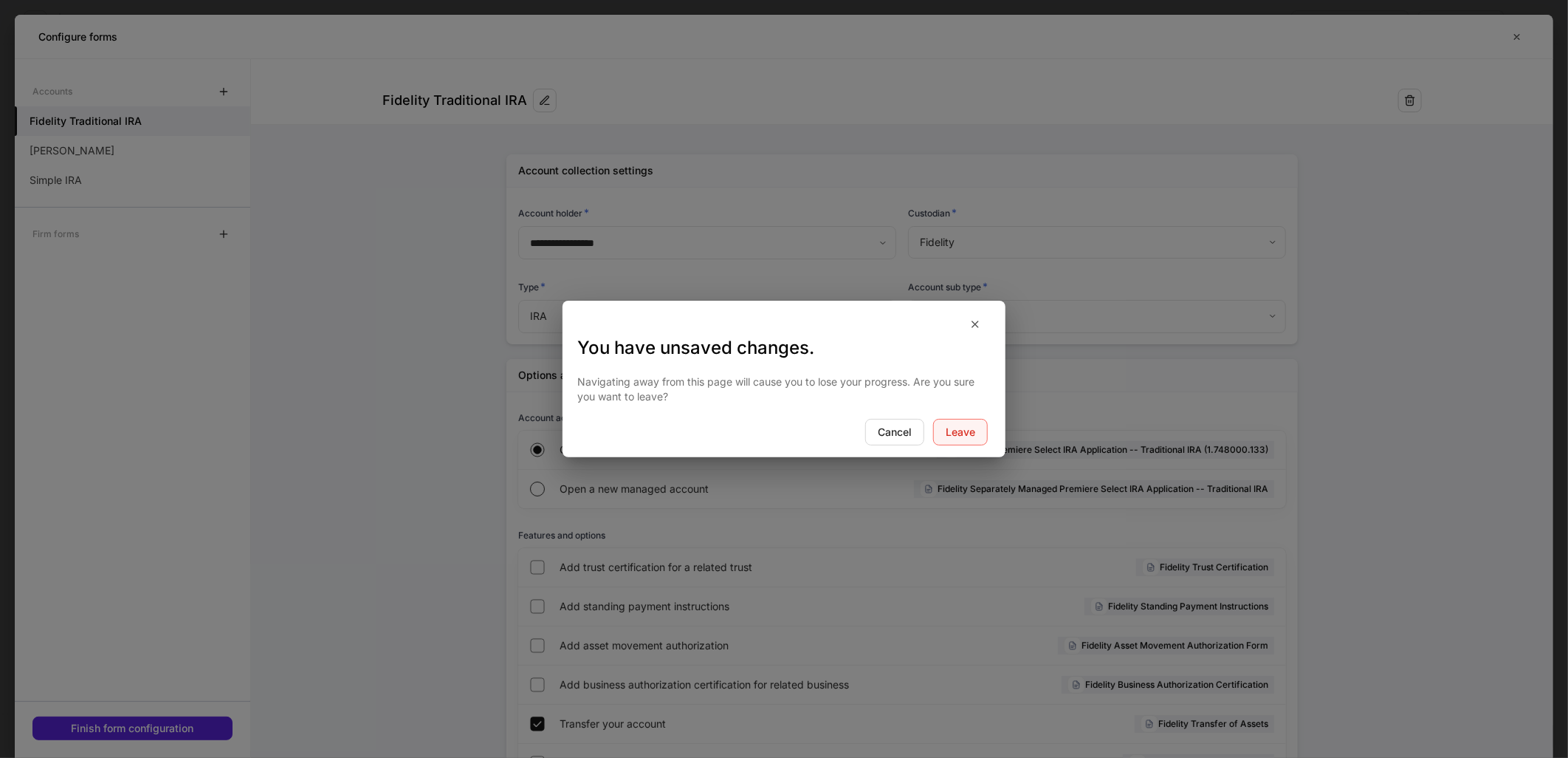
click at [947, 432] on div "Leave" at bounding box center [960, 432] width 30 height 10
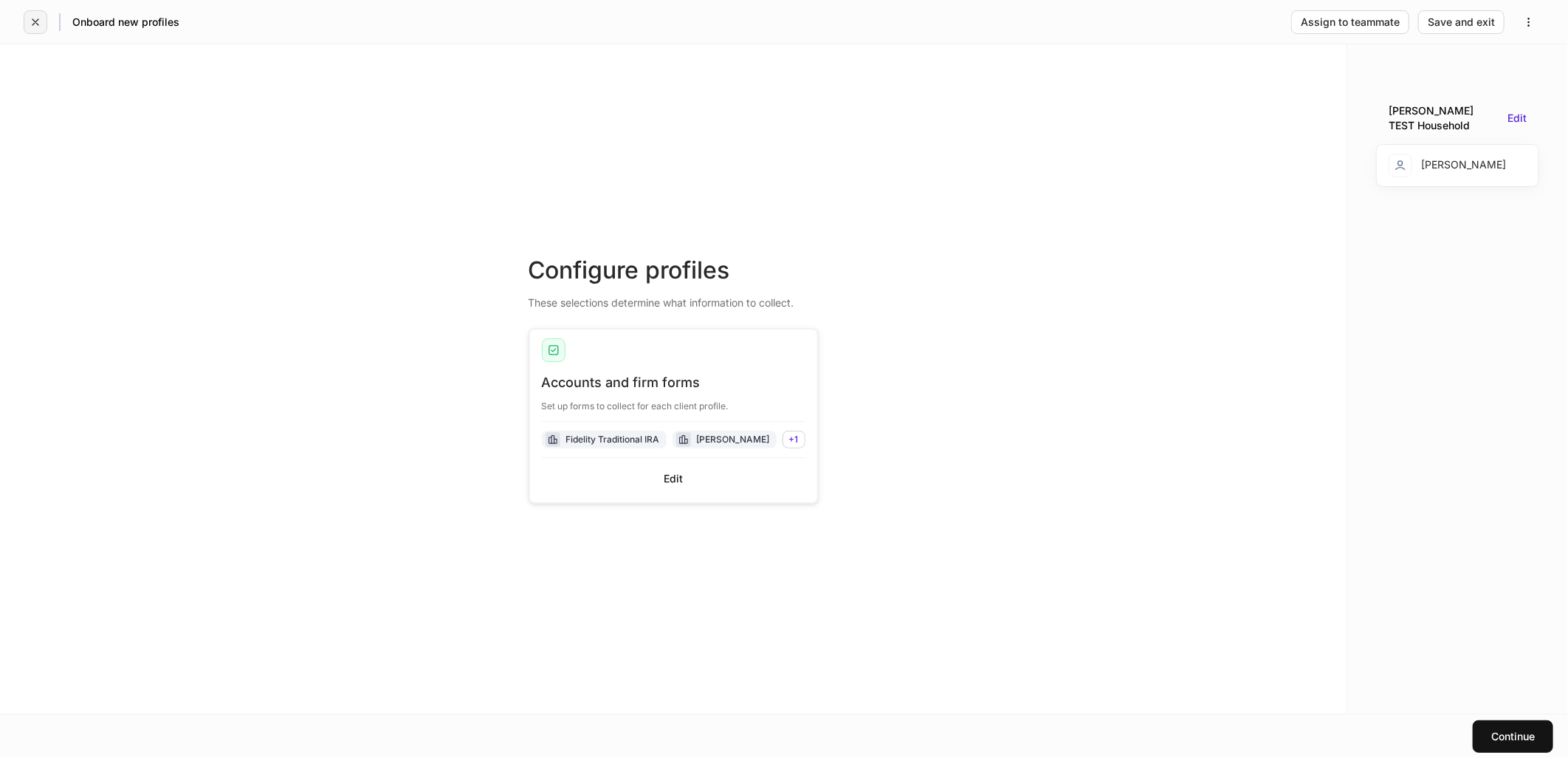
click at [41, 25] on icon "button" at bounding box center [36, 22] width 12 height 12
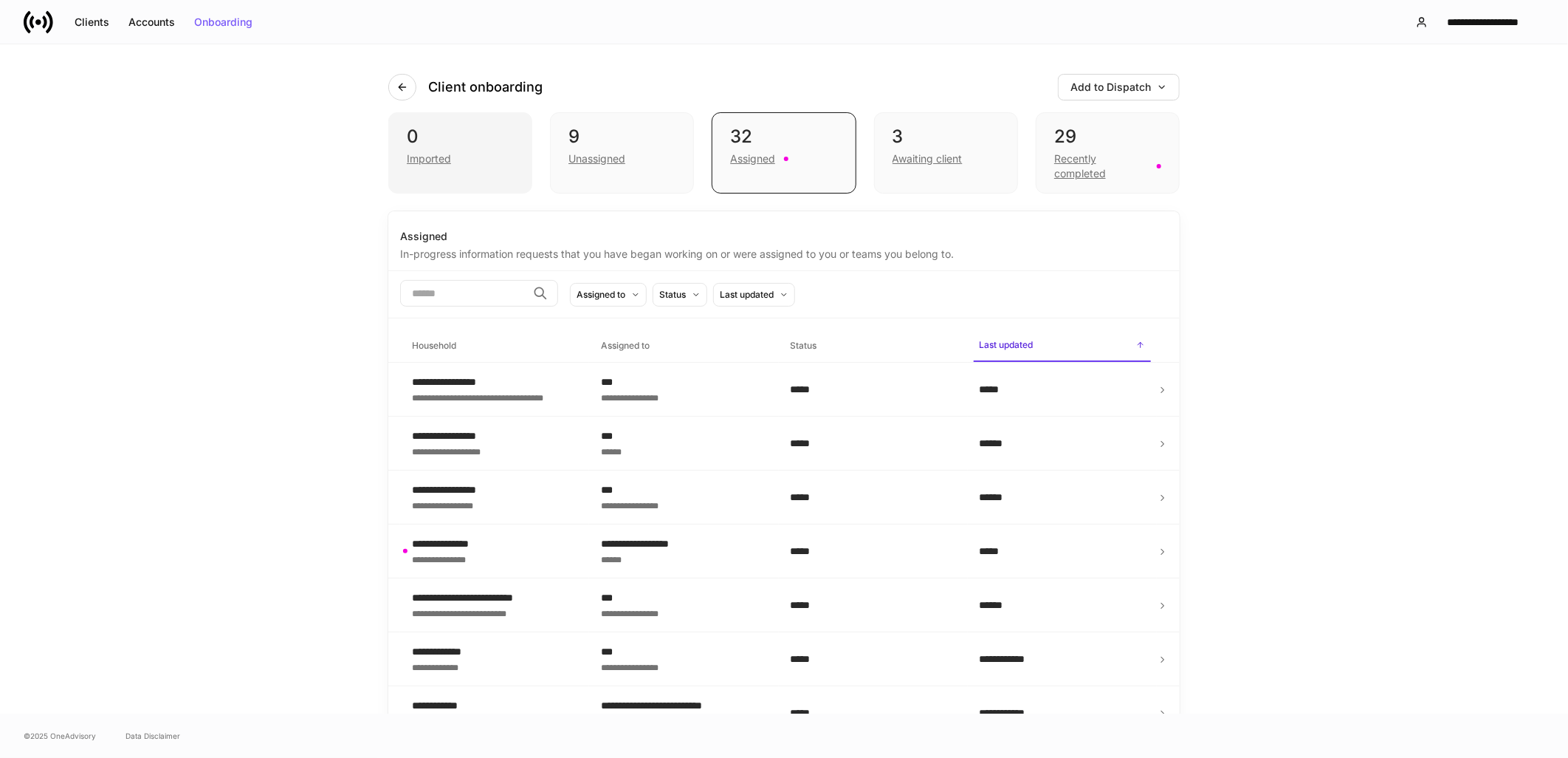
click at [431, 155] on div "Imported" at bounding box center [429, 158] width 44 height 14
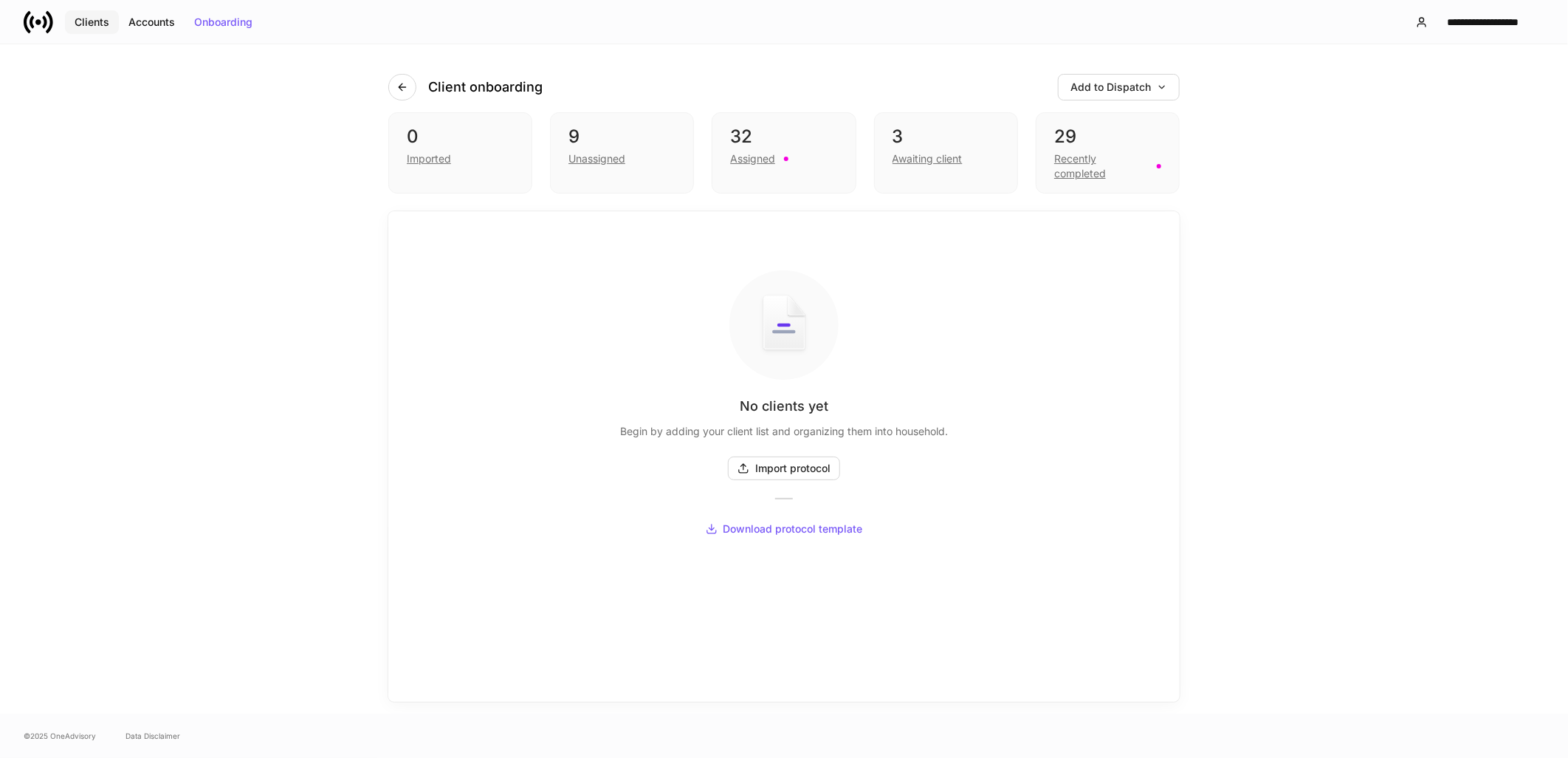
click at [76, 17] on div "Clients" at bounding box center [92, 22] width 35 height 10
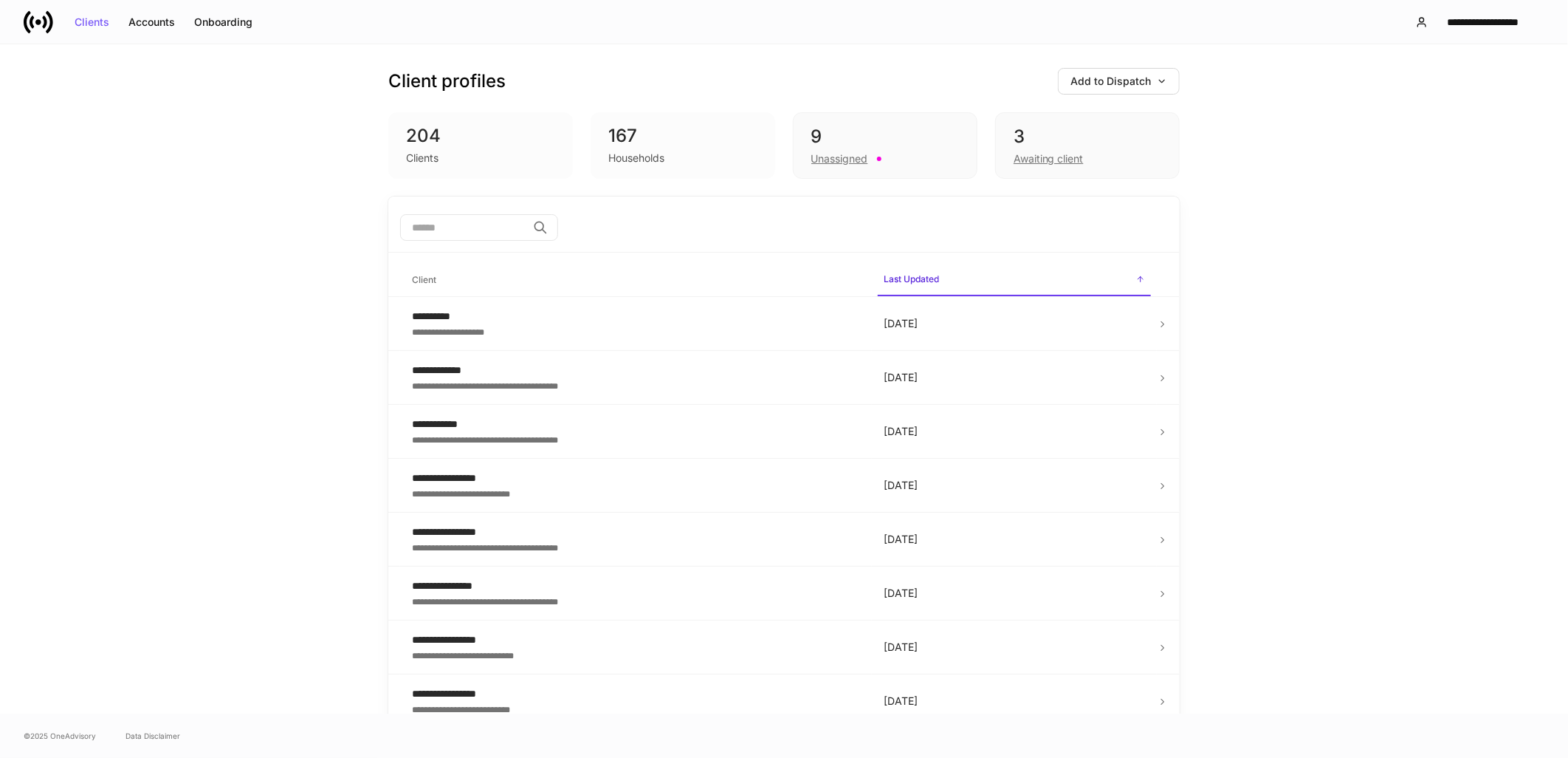
click at [1119, 64] on div "Client profiles Add to Dispatch 204 Clients 167 Households 9 Unassigned 3 Await…" at bounding box center [784, 120] width 792 height 152
click at [1116, 74] on button "Add to Dispatch" at bounding box center [1119, 81] width 122 height 26
click at [1103, 169] on div "Import protocol" at bounding box center [1067, 163] width 75 height 14
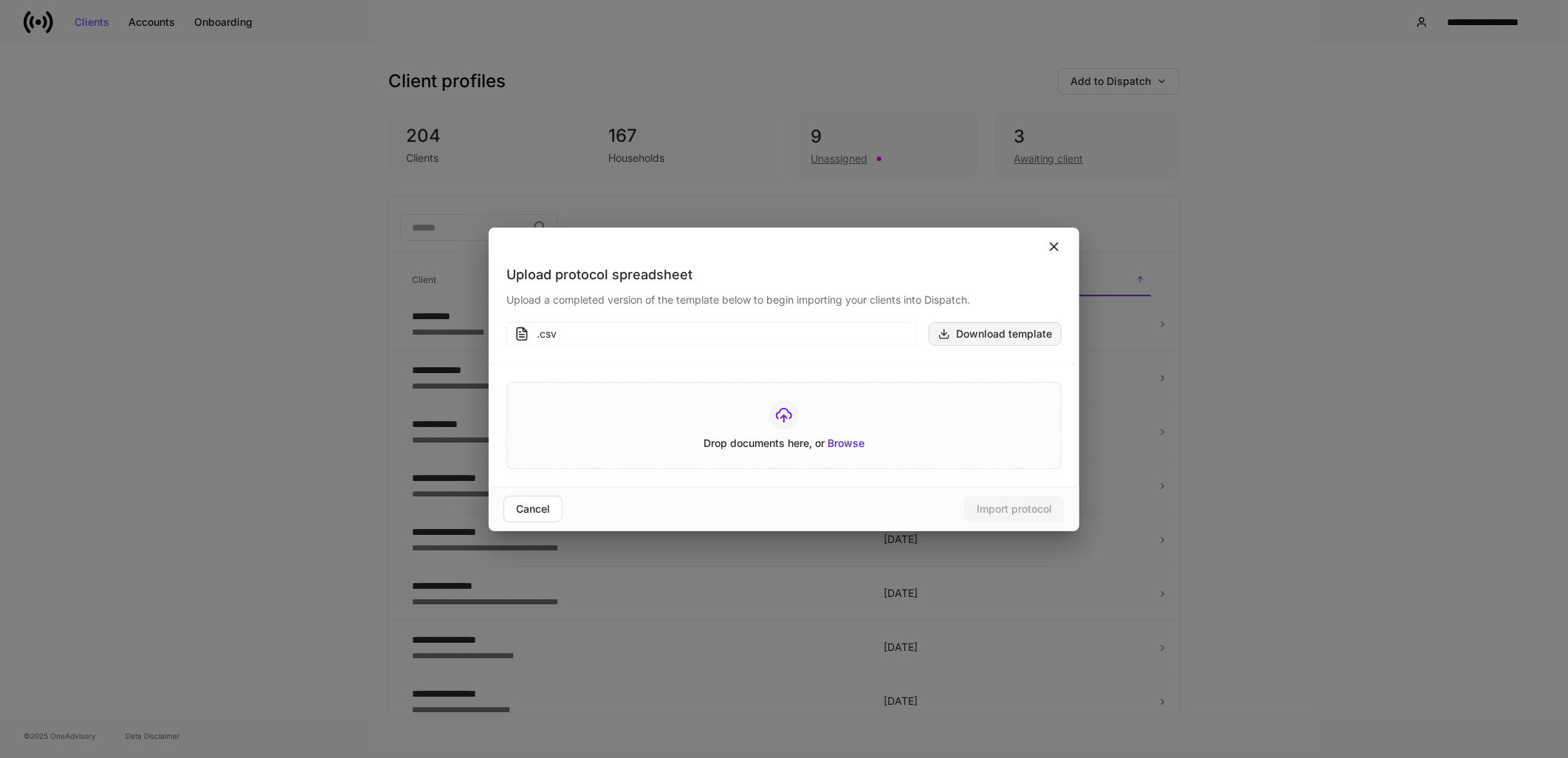
click at [1007, 329] on div "Download template" at bounding box center [995, 334] width 114 height 12
click at [1117, 419] on div "Upload protocol spreadsheet Upload a completed version of the template below to…" at bounding box center [784, 379] width 1568 height 758
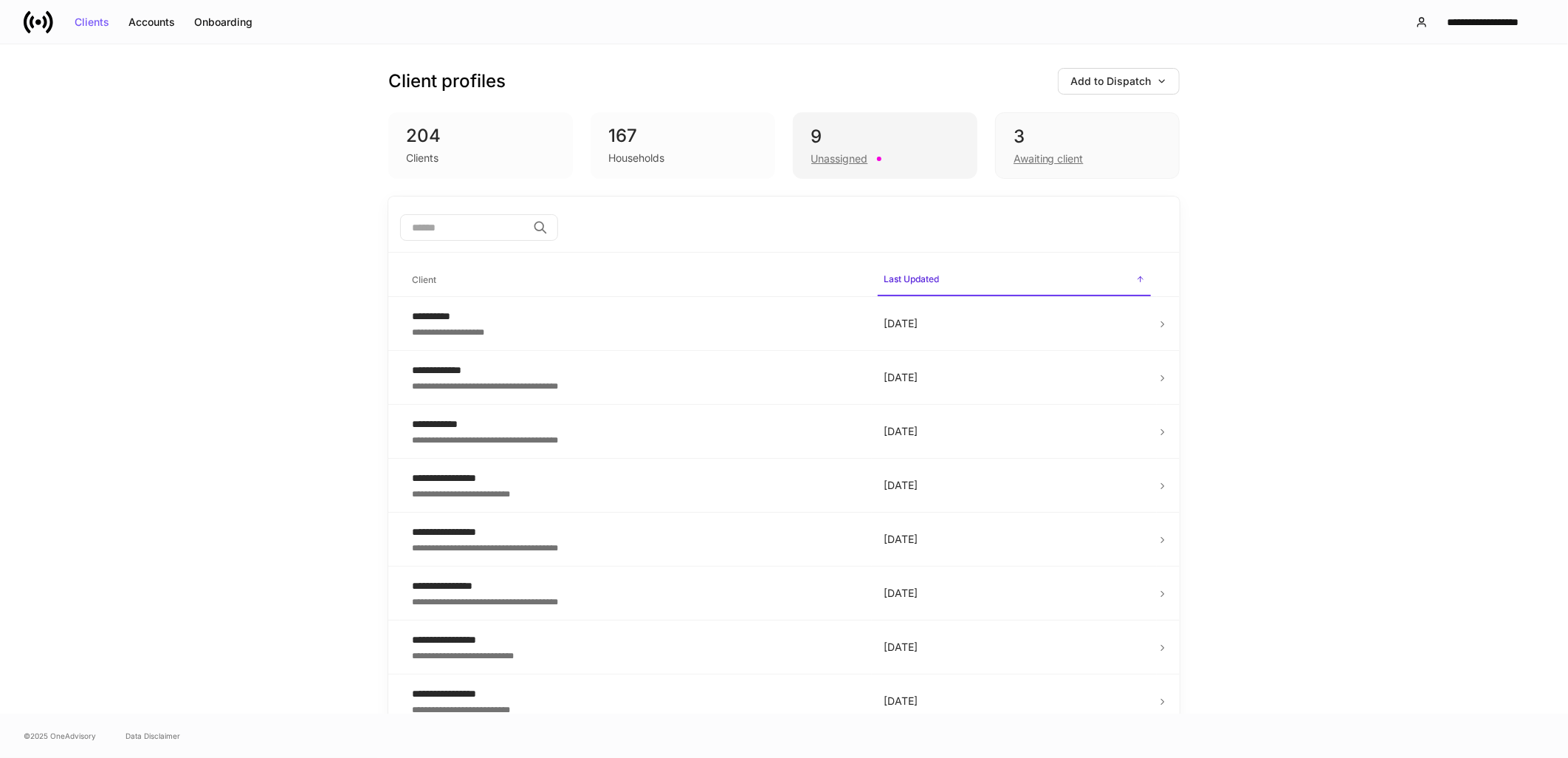
click at [820, 155] on div "Unassigned" at bounding box center [839, 158] width 57 height 14
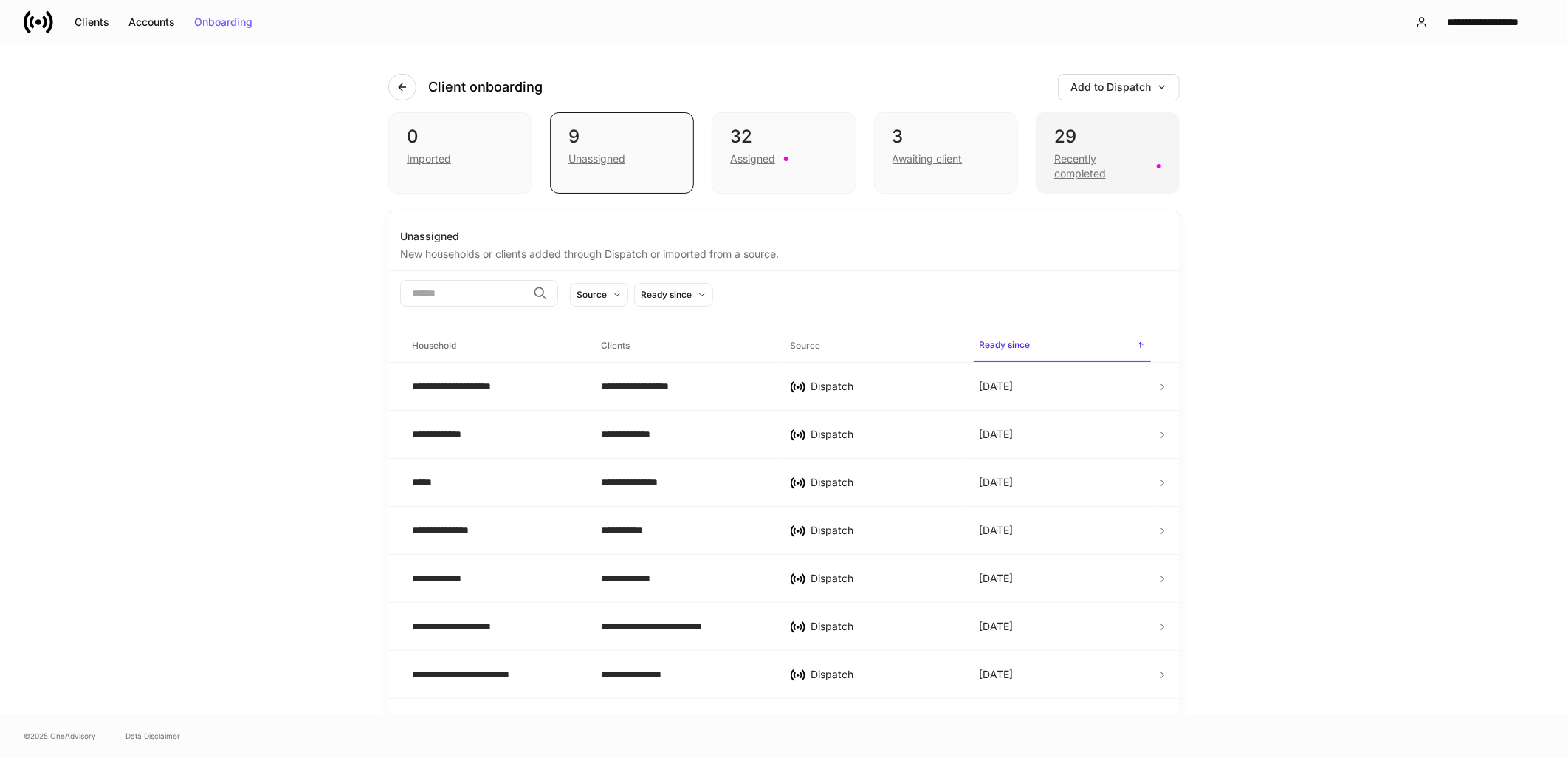
click at [1075, 165] on div "Recently completed" at bounding box center [1101, 166] width 94 height 30
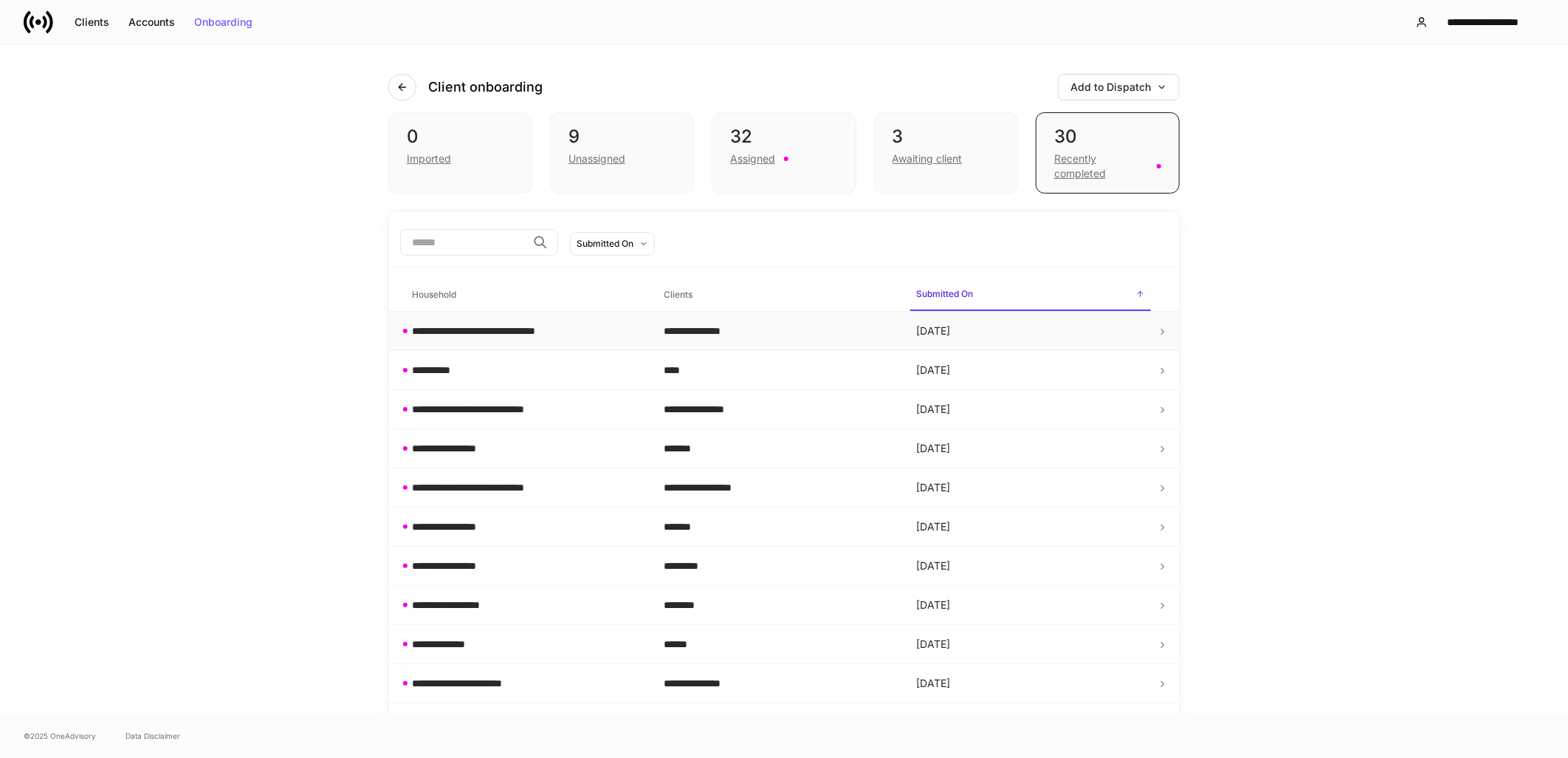
click at [480, 333] on div "**********" at bounding box center [503, 330] width 183 height 14
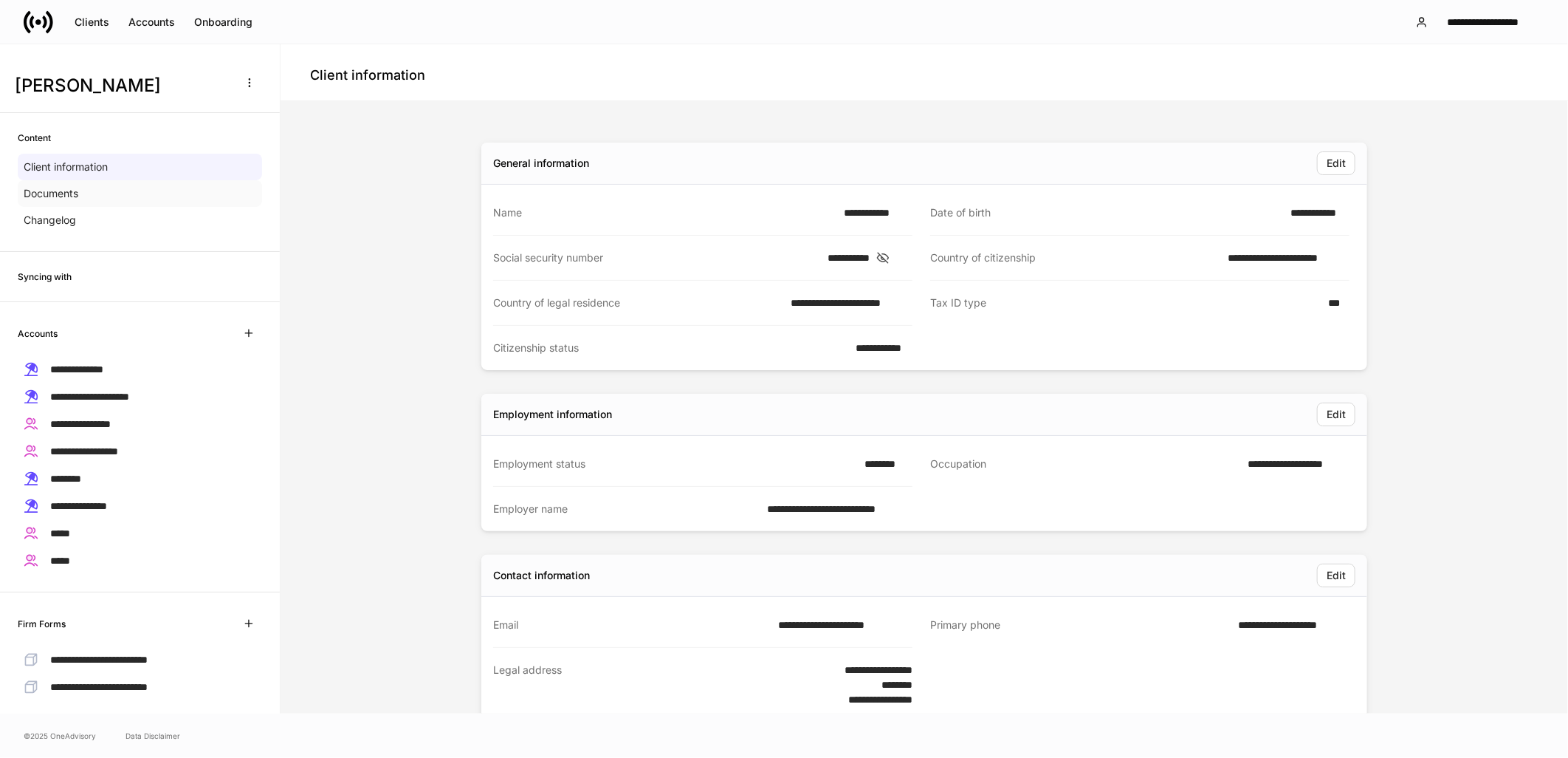
click at [116, 191] on div "Documents" at bounding box center [140, 193] width 244 height 26
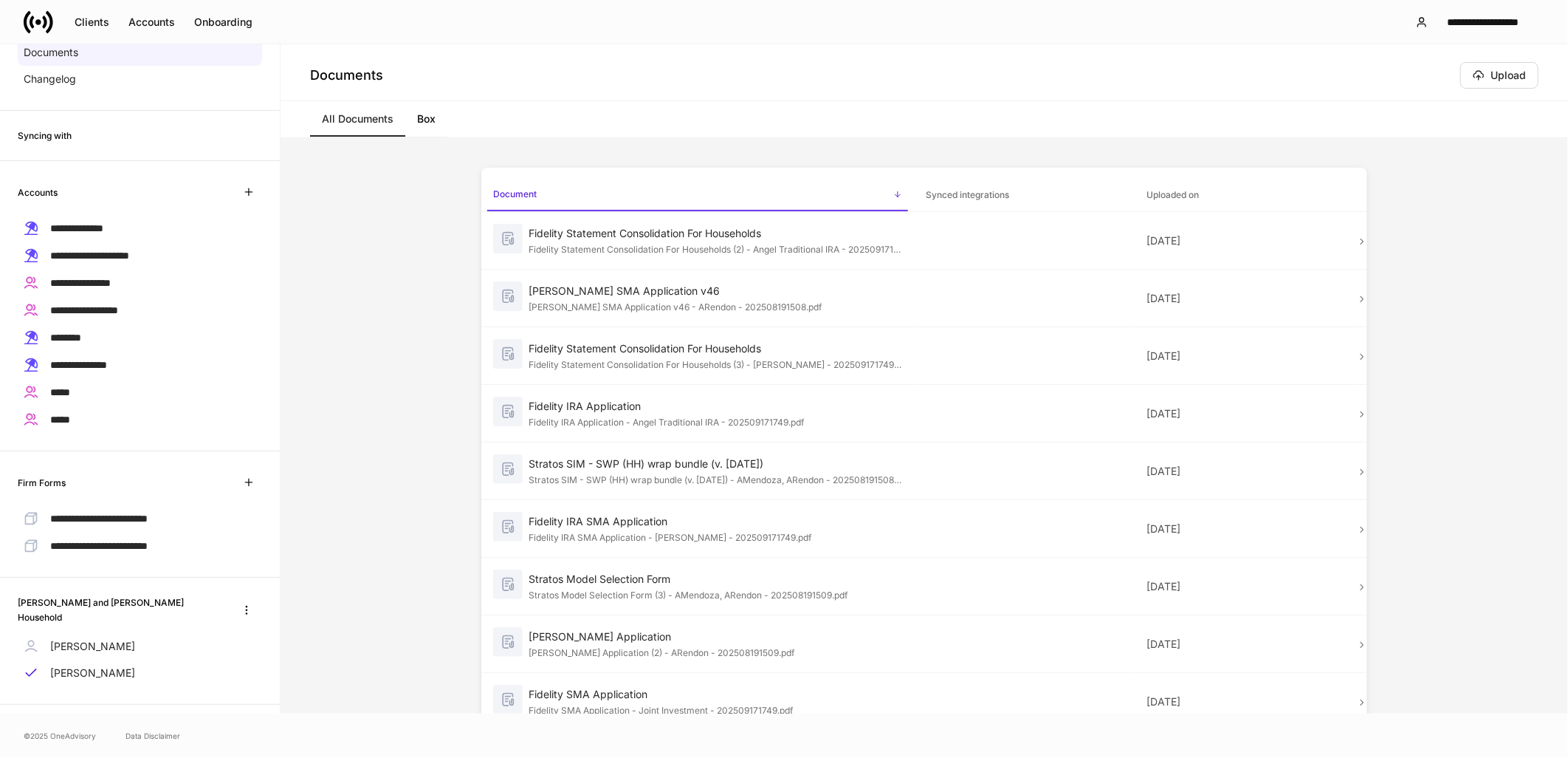
scroll to position [147, 0]
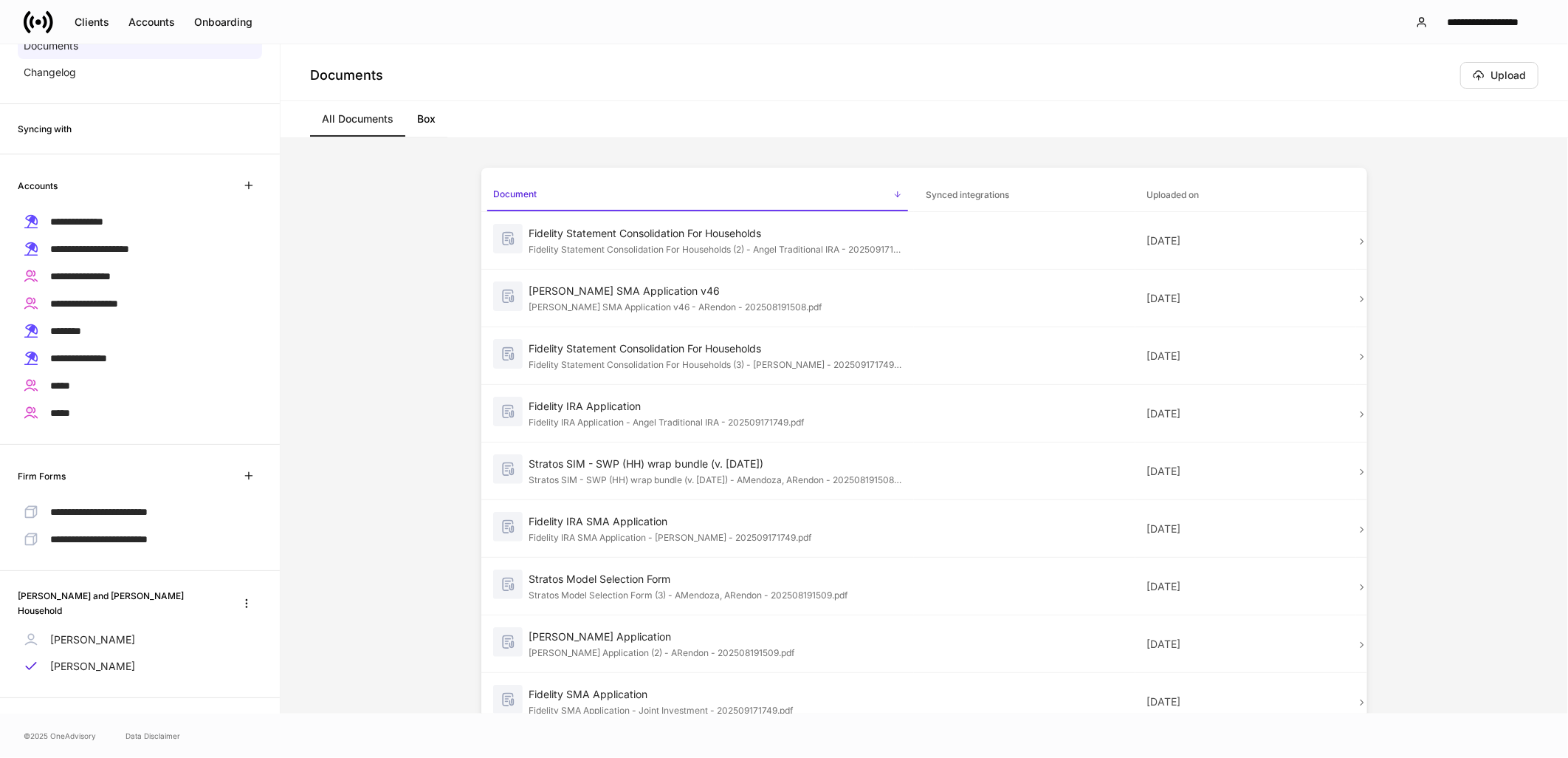
click at [123, 632] on p "[PERSON_NAME]" at bounding box center [93, 639] width 85 height 14
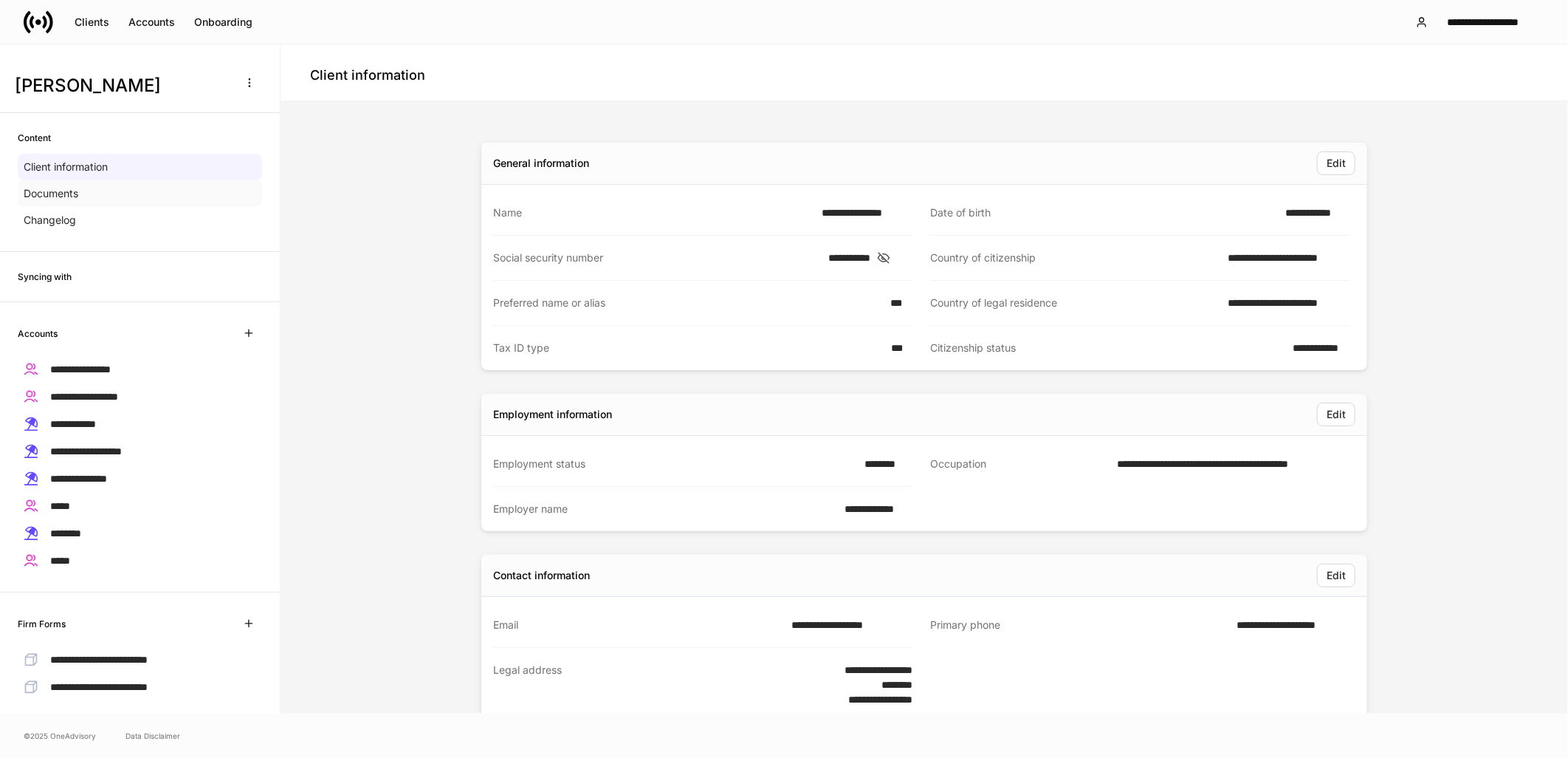
click at [125, 196] on div "Documents" at bounding box center [140, 193] width 244 height 26
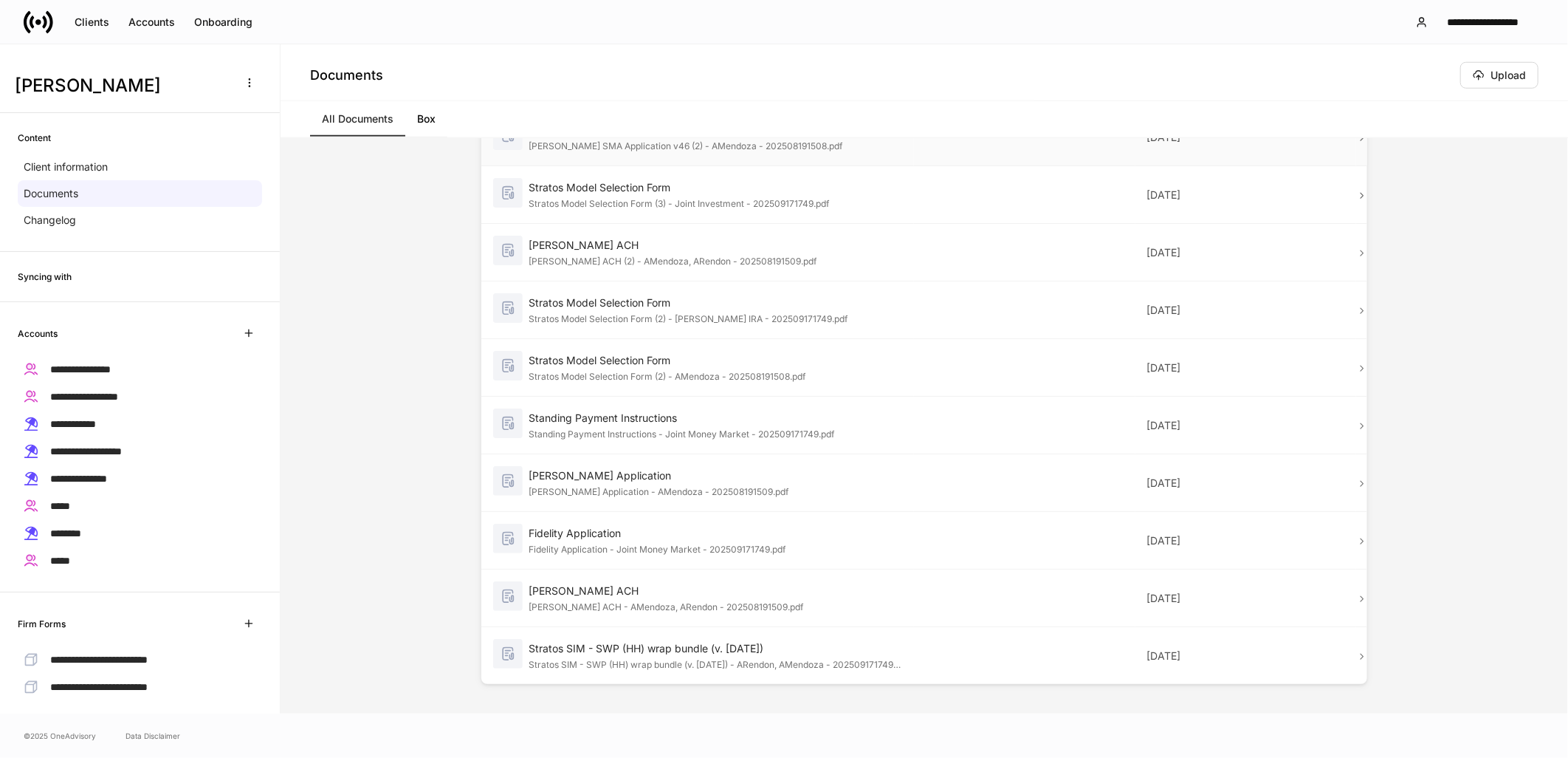
scroll to position [862, 0]
